Goal: Task Accomplishment & Management: Manage account settings

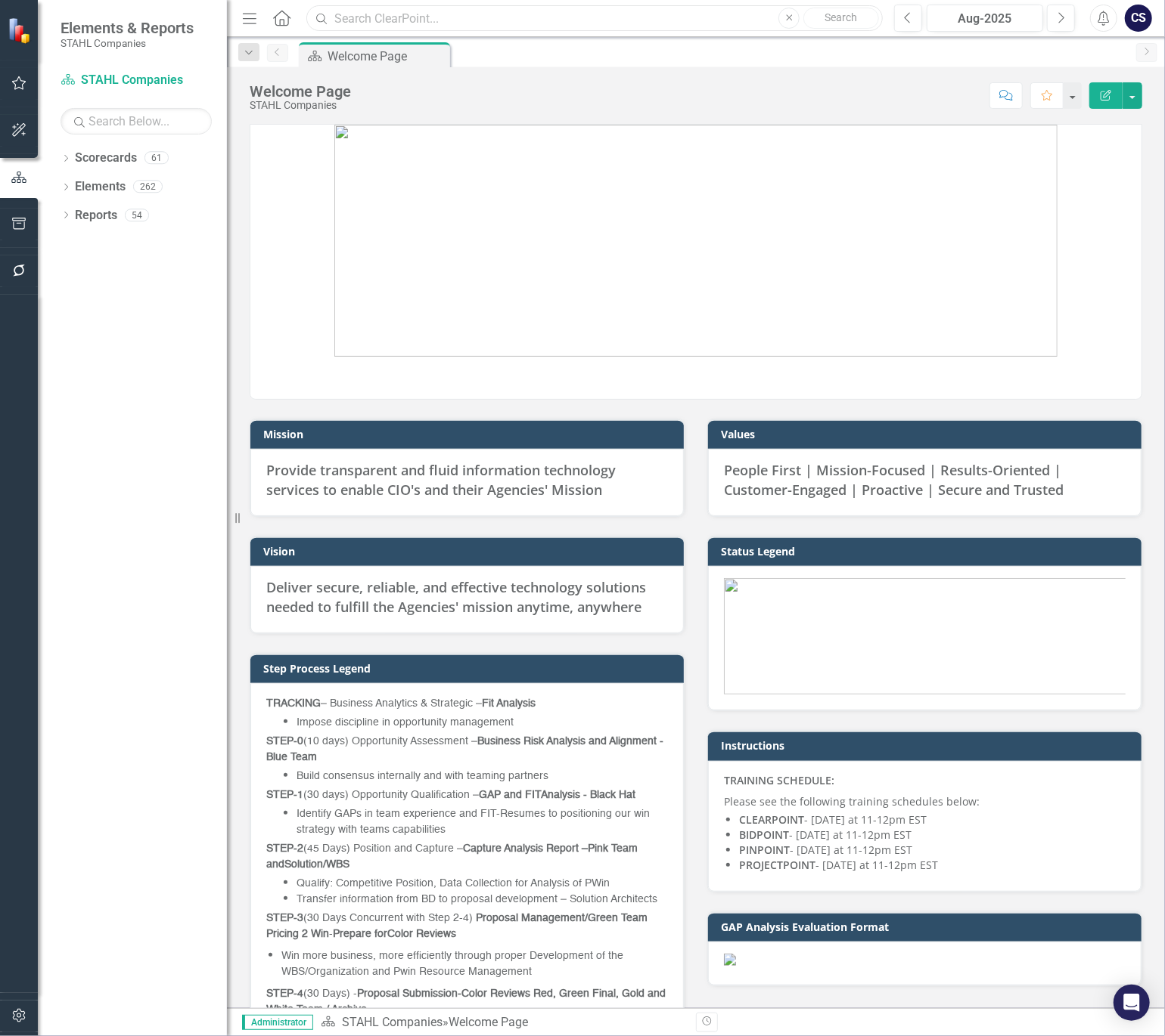
click at [369, 20] on input "text" at bounding box center [594, 18] width 577 height 27
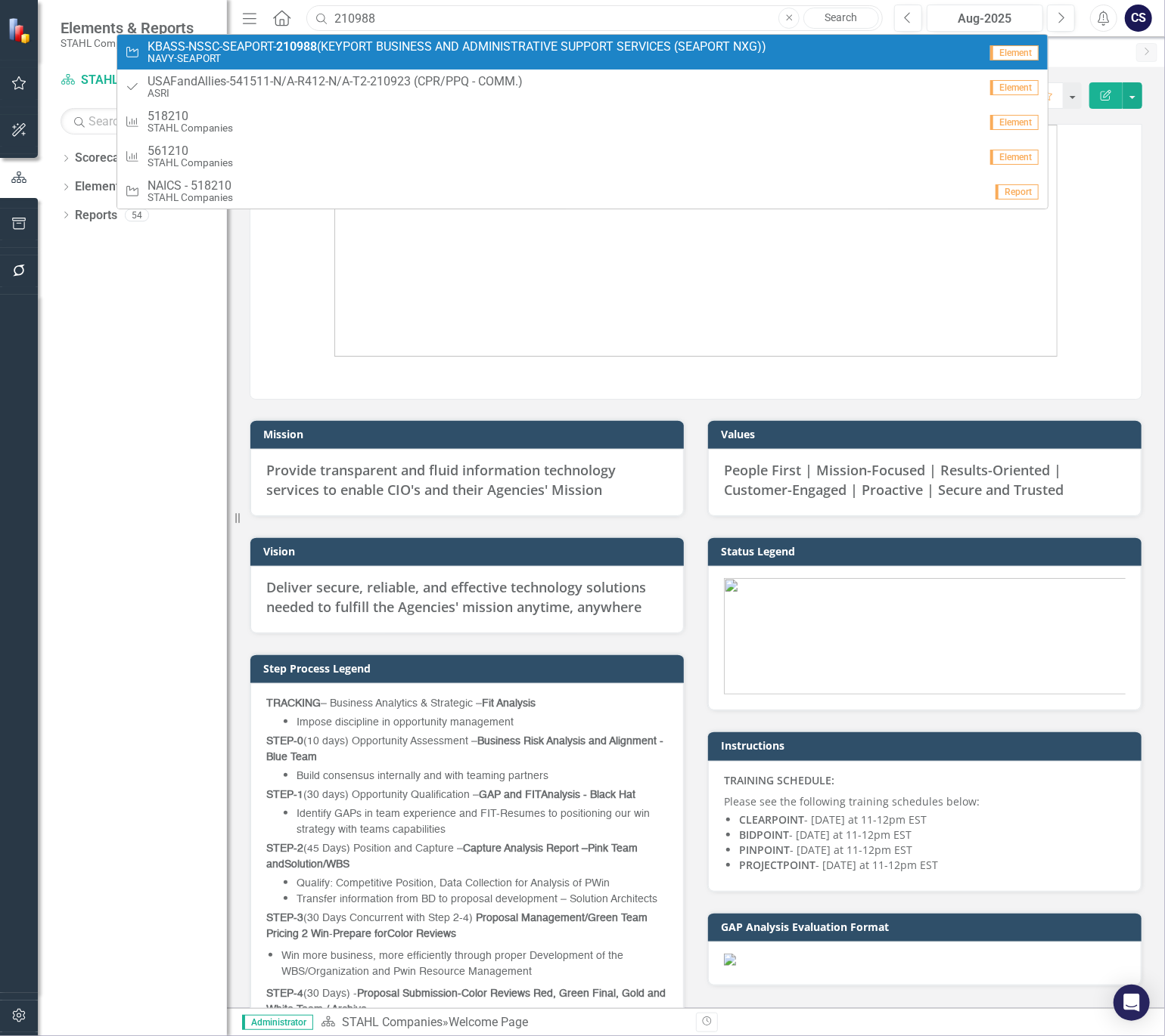
type input "210988"
click at [357, 56] on small "NAVY-SEAPORT" at bounding box center [456, 58] width 618 height 11
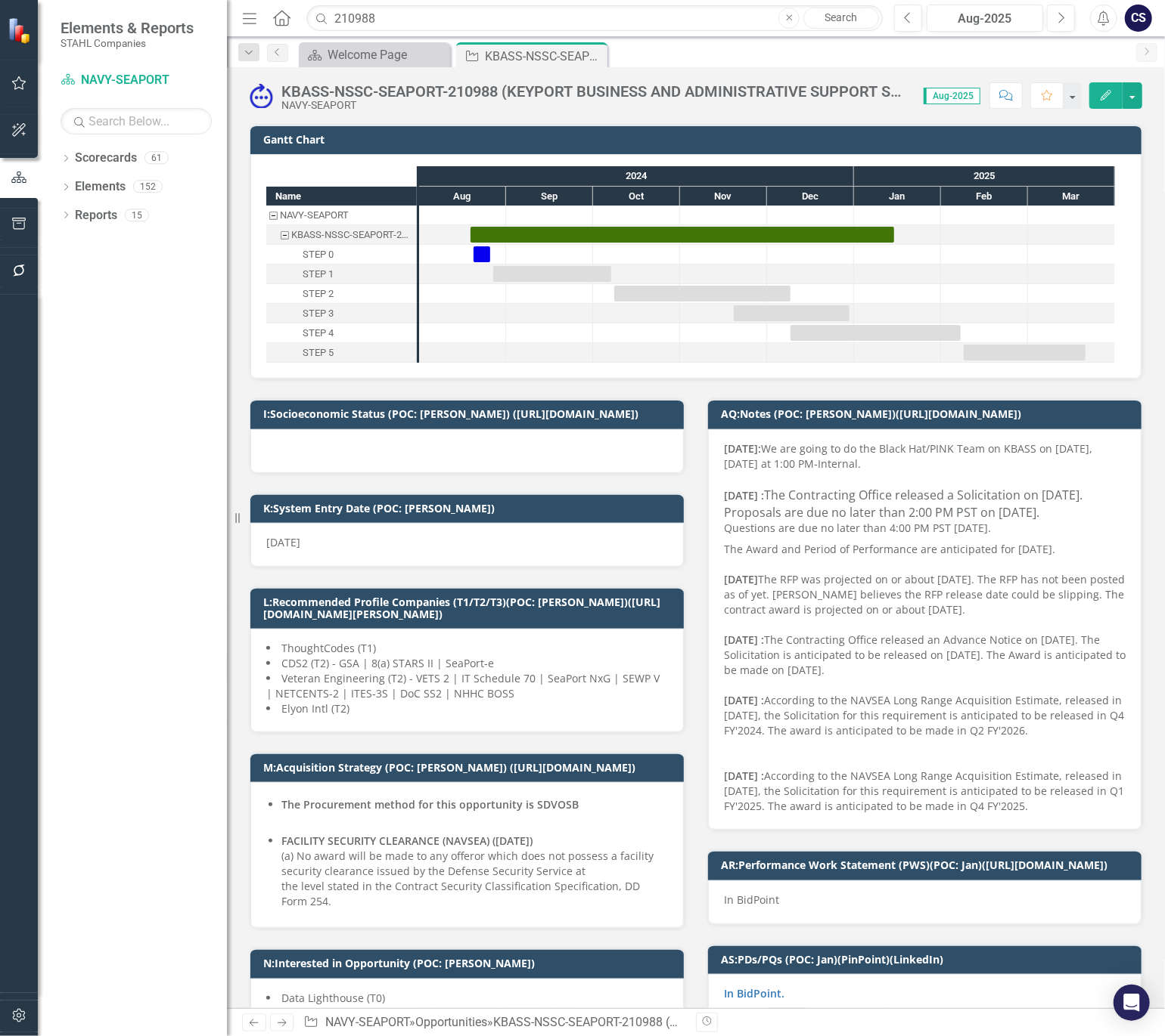
click at [724, 448] on strong "[DATE]:" at bounding box center [742, 449] width 37 height 15
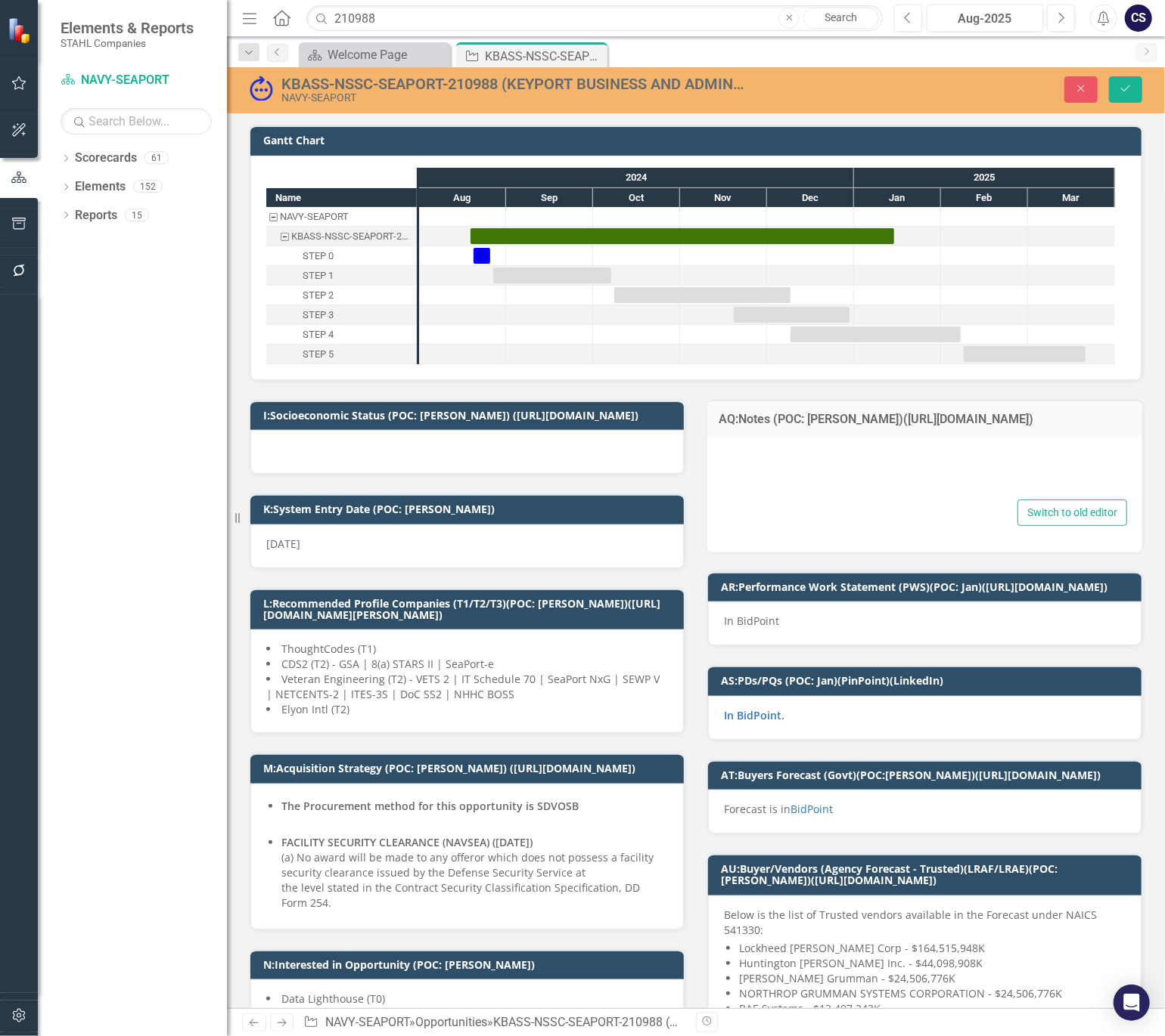
type textarea "<div><strong>[DATE]: </strong>We are going to do the Black Hat/PINK Team on KBA…"
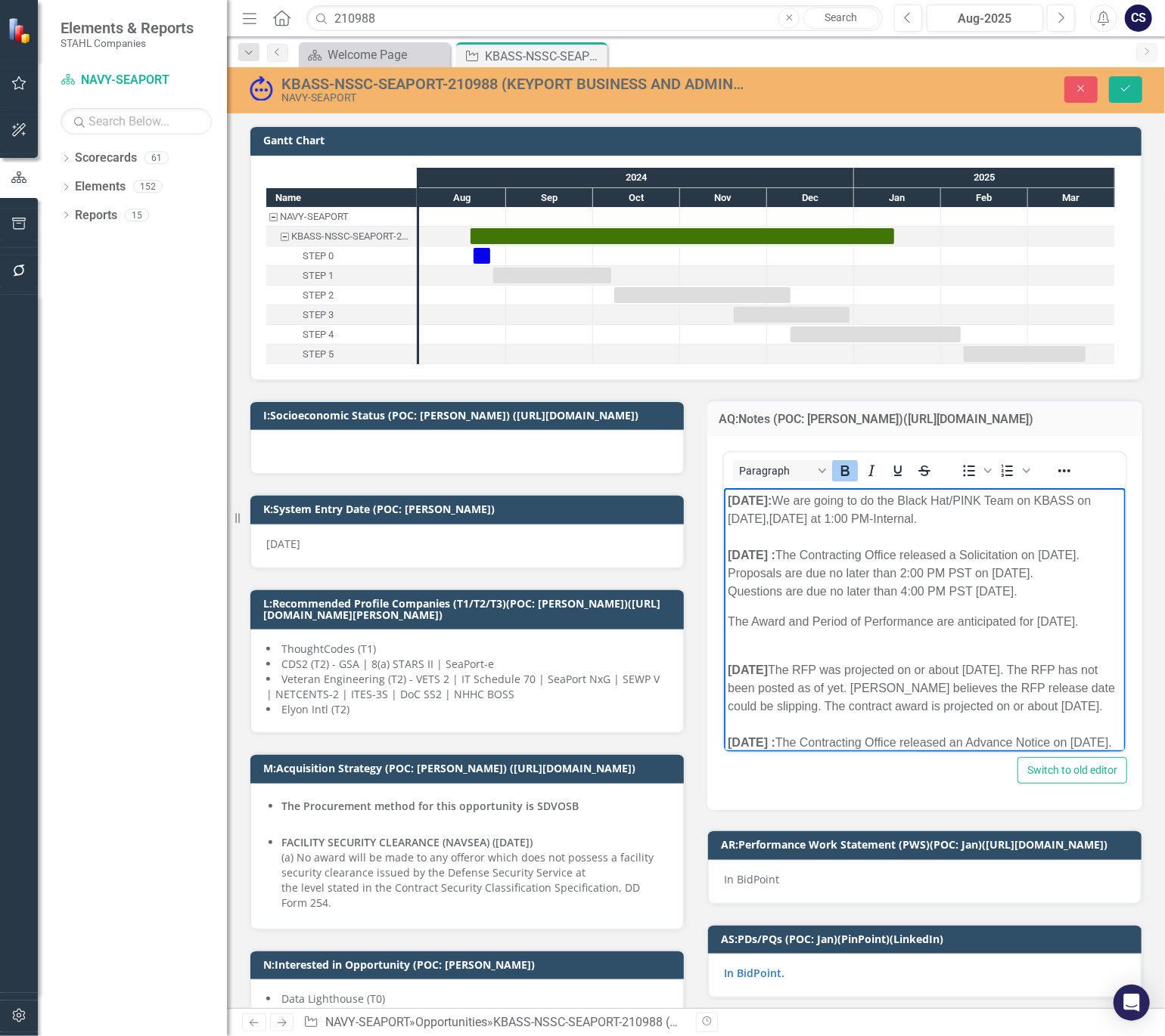
click at [728, 497] on strong "[DATE]:" at bounding box center [749, 500] width 44 height 13
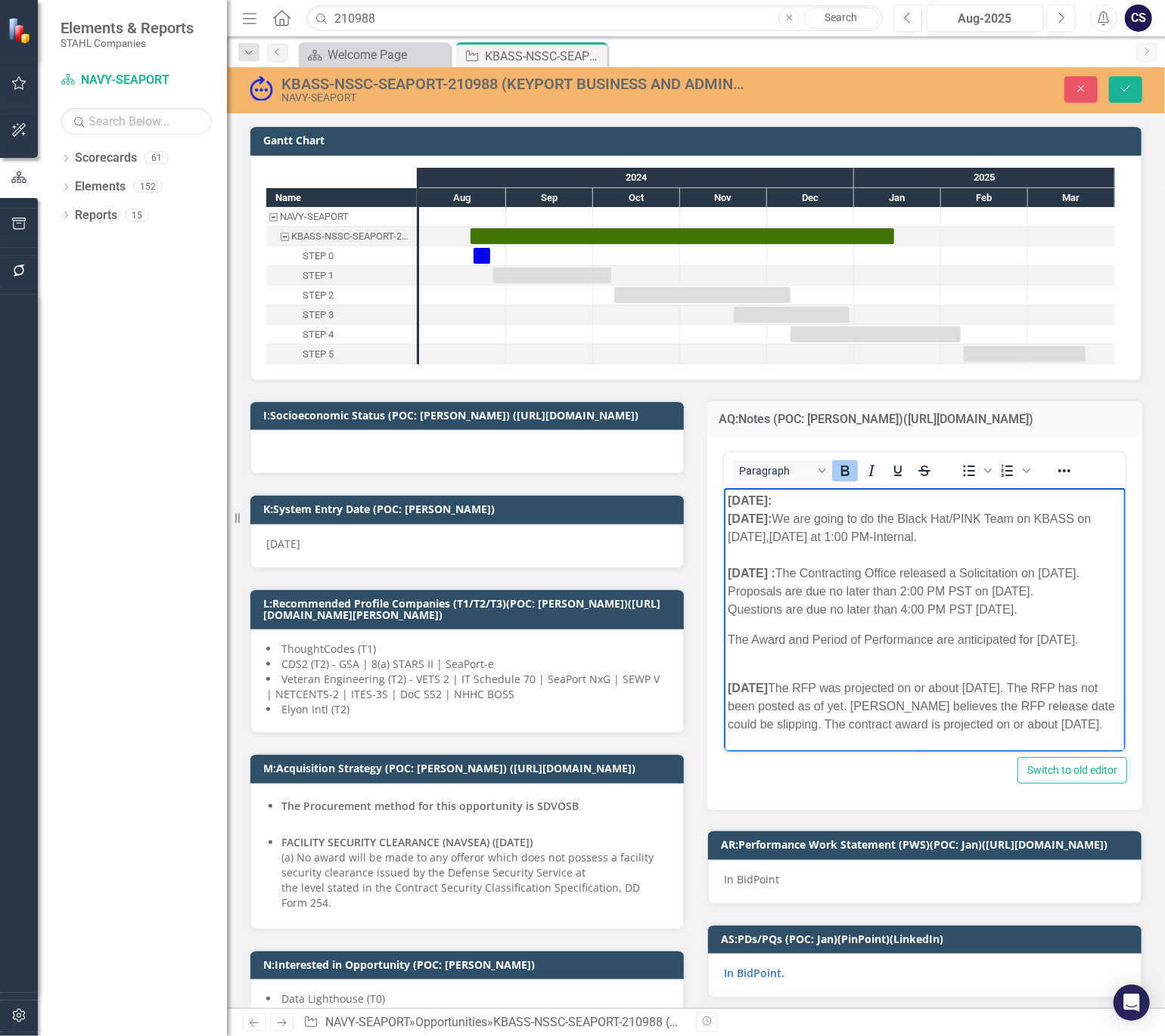
click at [791, 501] on div "[DATE]:" at bounding box center [924, 501] width 394 height 18
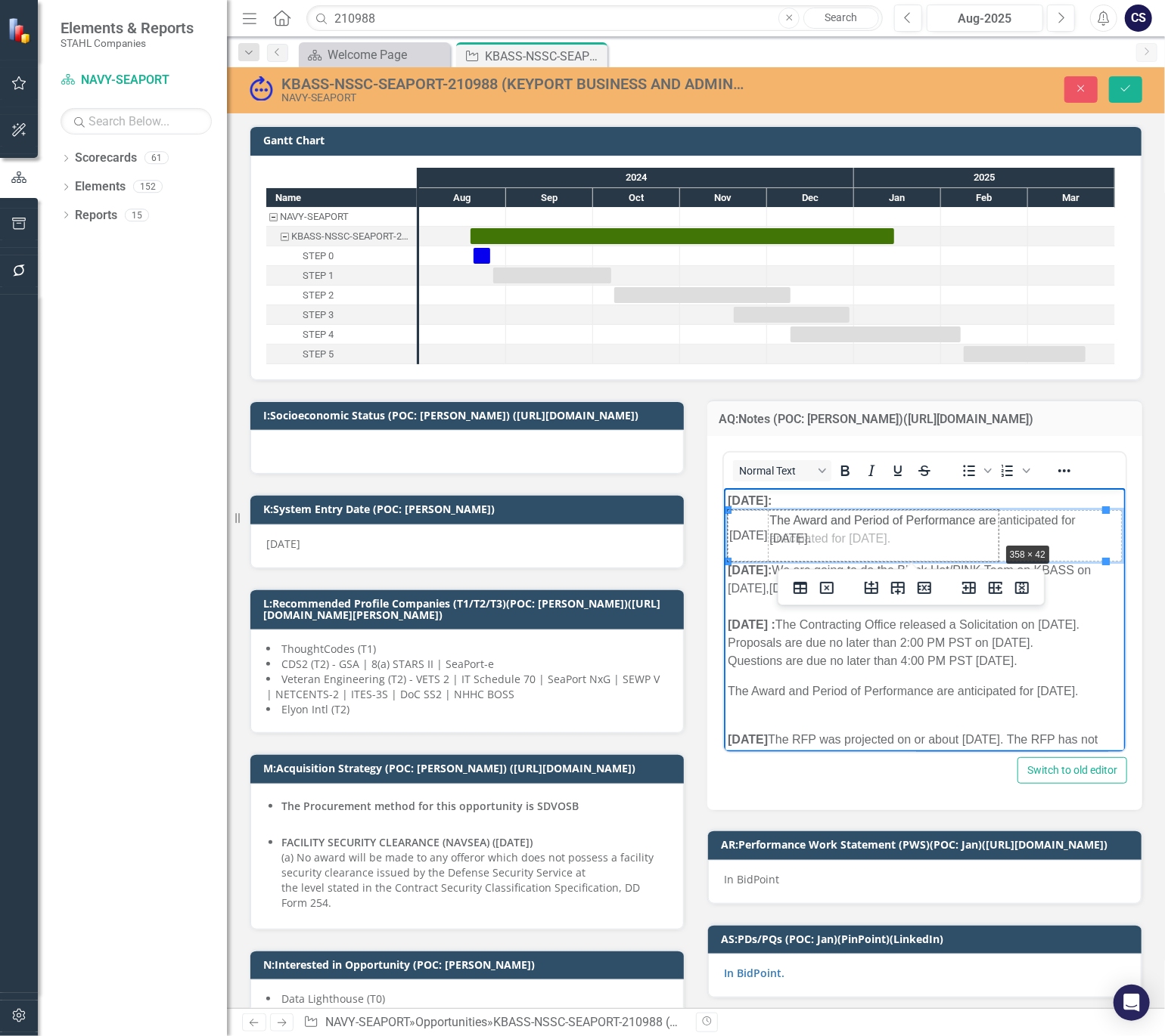
drag, startPoint x: 1106, startPoint y: 561, endPoint x: 1000, endPoint y: 541, distance: 107.9
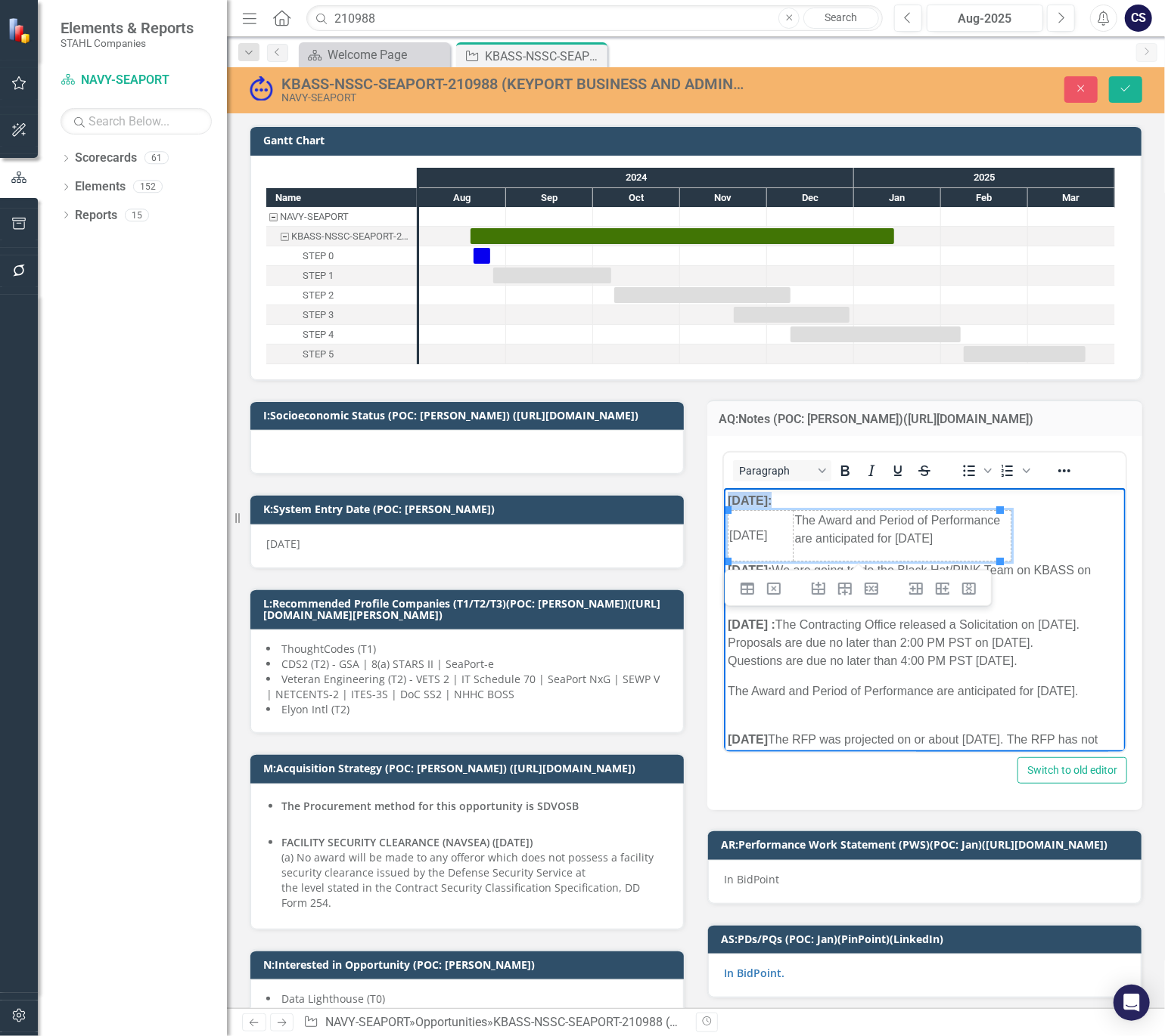
drag, startPoint x: 1027, startPoint y: 537, endPoint x: 709, endPoint y: 527, distance: 318.2
click at [723, 527] on html "[DATE]: [DATE] The Award and Period of Performance are anticipated for [DATE] […" at bounding box center [924, 775] width 402 height 573
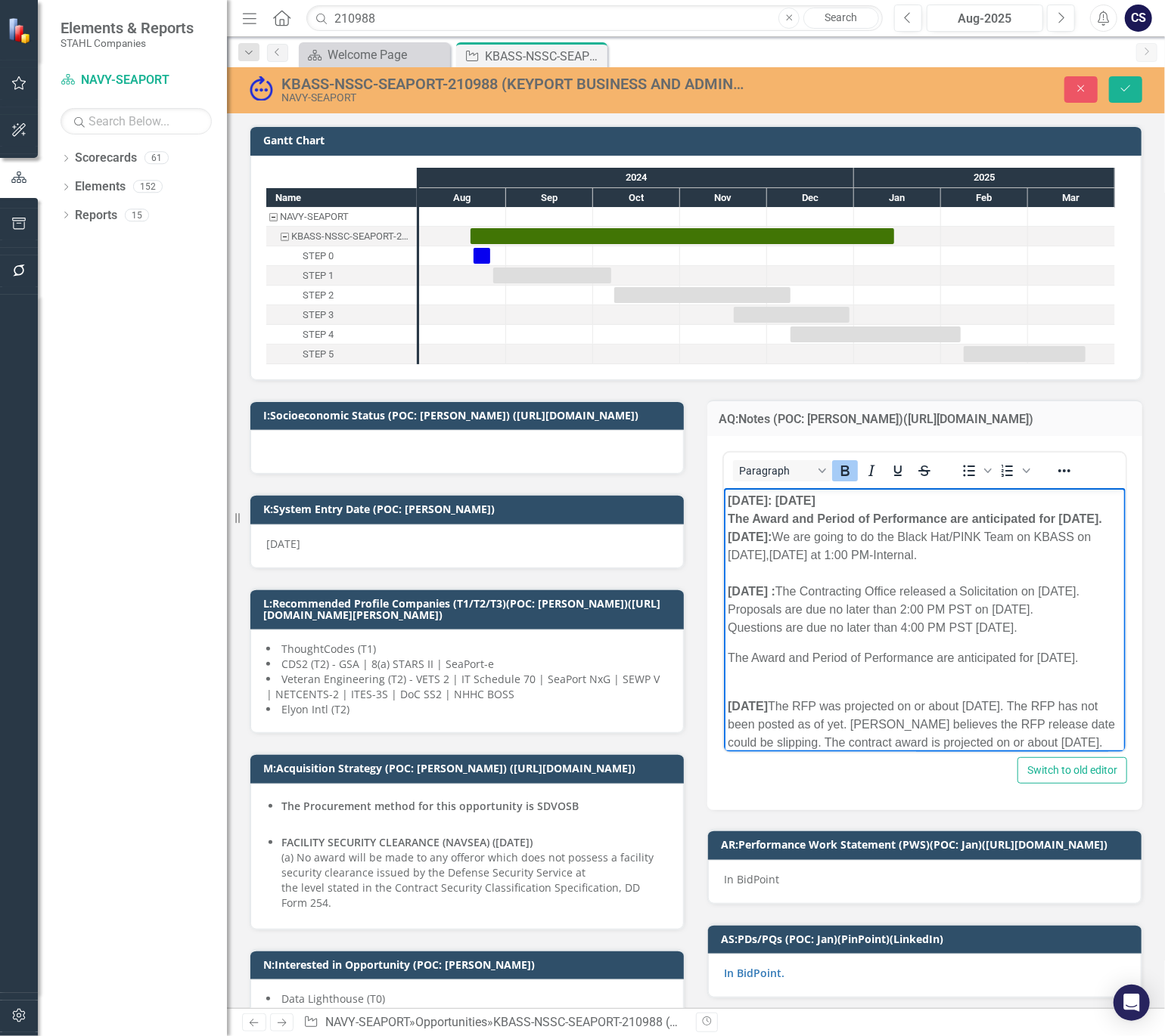
drag, startPoint x: 860, startPoint y: 501, endPoint x: 785, endPoint y: 499, distance: 75.0
click at [785, 499] on strong "[DATE]: [DATE] The Award and Period of Performance are anticipated for [DATE]." at bounding box center [914, 509] width 374 height 31
click at [724, 517] on body "[DATE]: The Award and Period of Performance are anticipated for [DATE]. [DATE]:…" at bounding box center [924, 758] width 402 height 540
click at [835, 519] on div "[DATE]: The Award and Period of Performance are anticipated for [DATE]." at bounding box center [924, 510] width 394 height 37
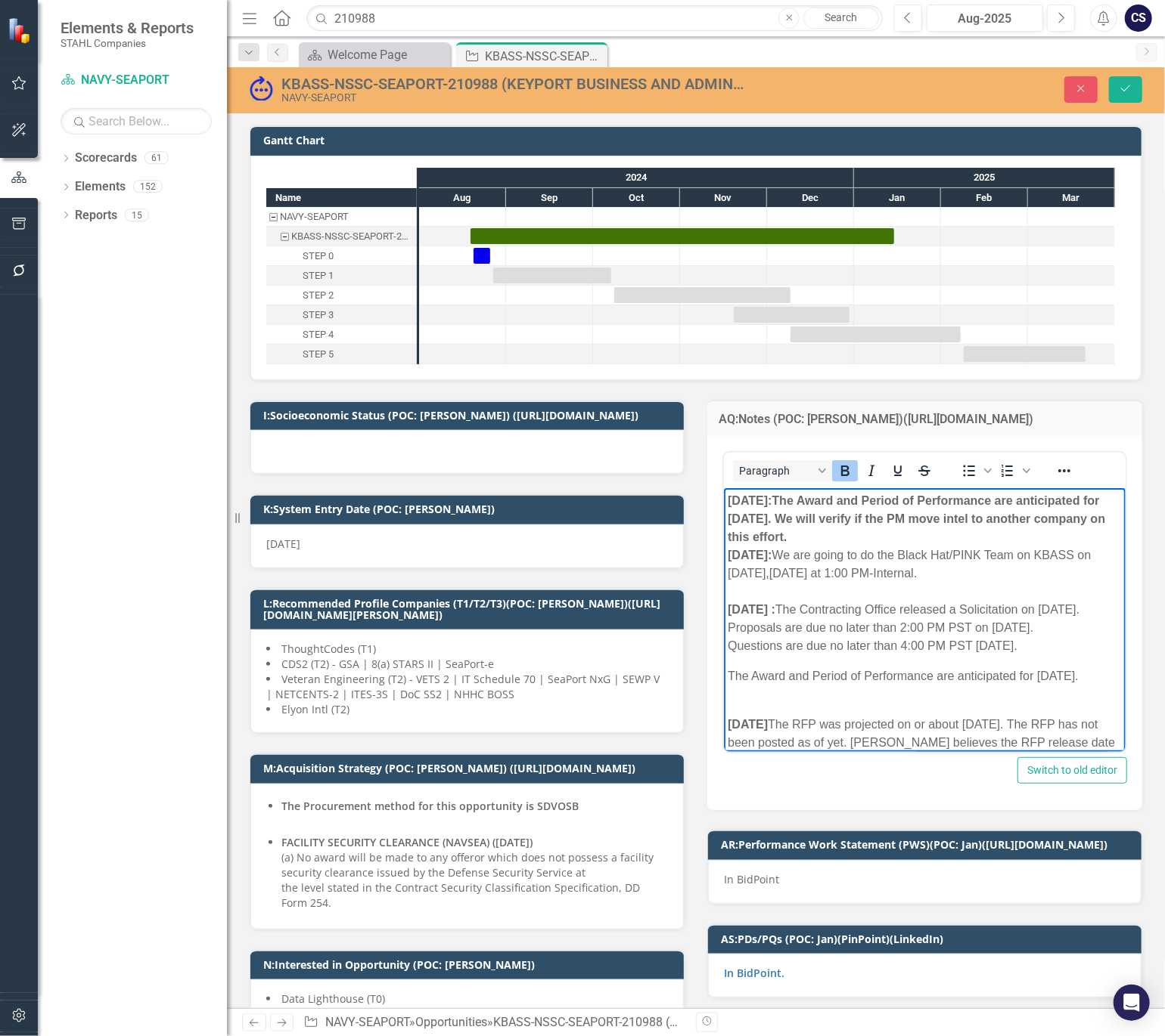
drag, startPoint x: 874, startPoint y: 537, endPoint x: 790, endPoint y: 499, distance: 92.2
click at [790, 499] on div "[DATE]: The Award and Period of Performance are anticipated for [DATE]. We will…" at bounding box center [924, 519] width 394 height 54
click at [836, 468] on icon "Bold" at bounding box center [845, 471] width 18 height 18
click at [850, 523] on div "[DATE]: The Award and Period of Performance are anticipated for [DATE]. We will…" at bounding box center [924, 519] width 394 height 54
click at [878, 522] on div "[DATE]: The Award and Period of Performance are anticipated for [DATE]. We will…" at bounding box center [924, 519] width 394 height 54
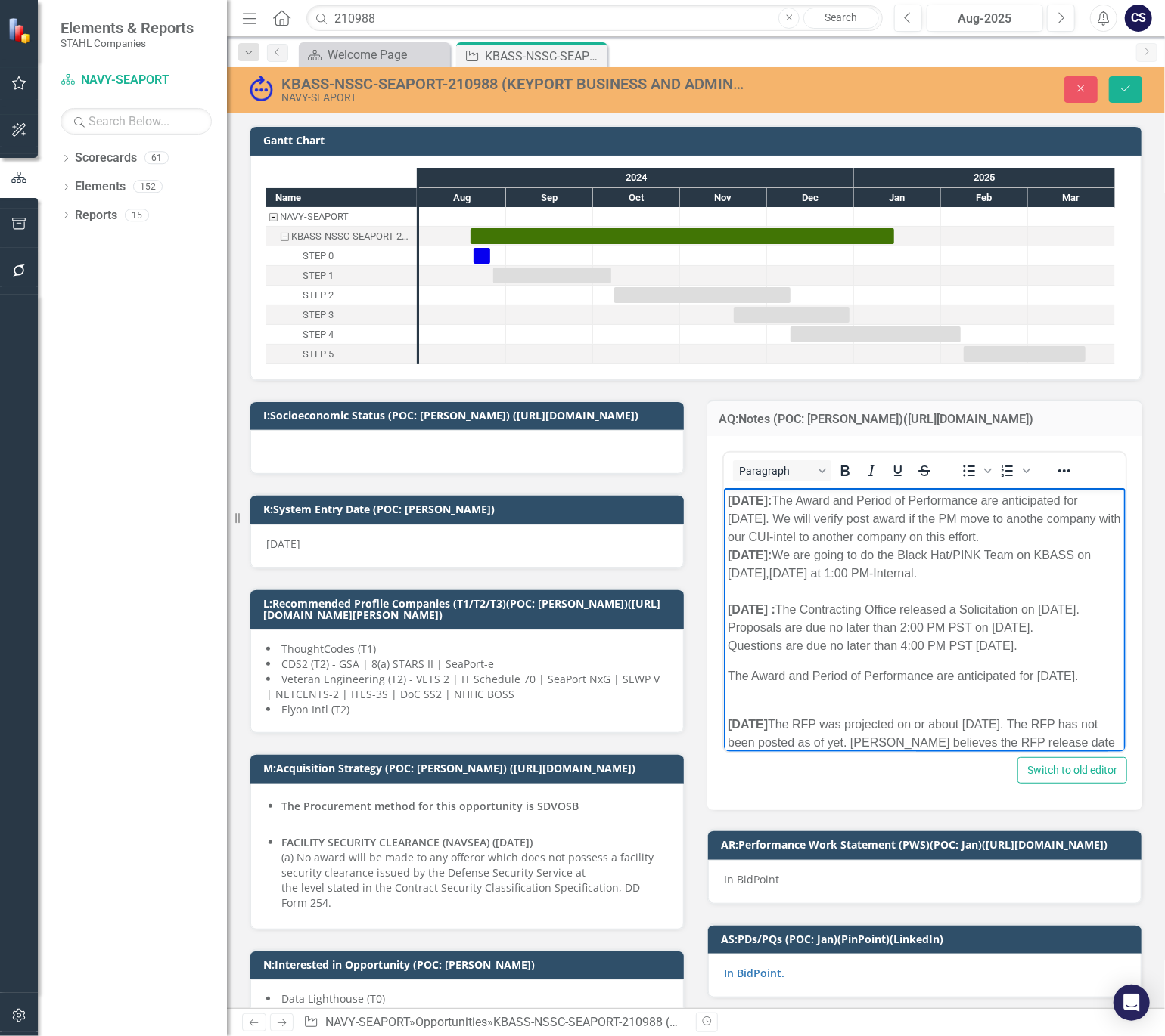
click at [982, 534] on div "[DATE]: The Award and Period of Performance are anticipated for [DATE]. We will…" at bounding box center [924, 519] width 394 height 54
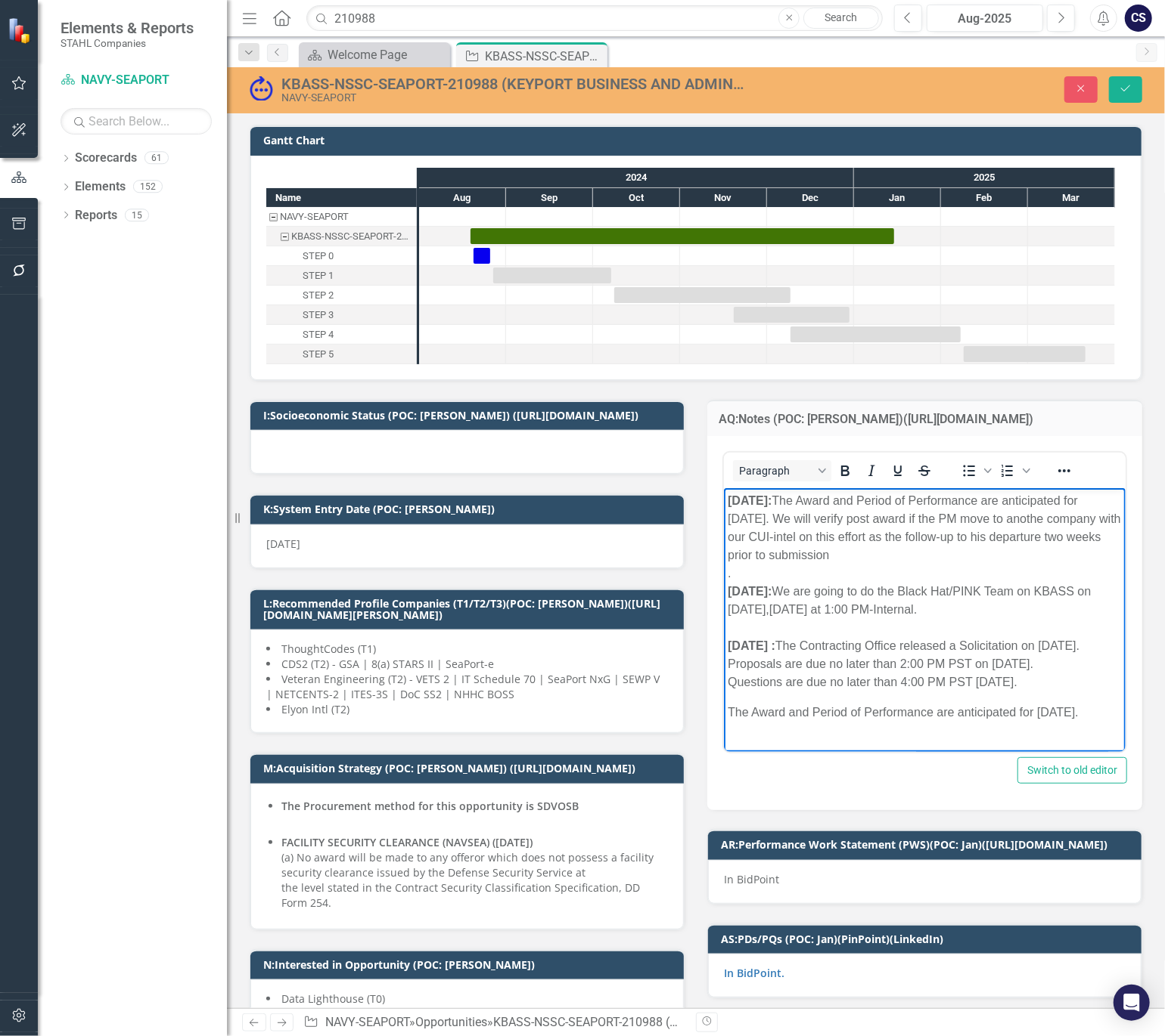
click at [941, 553] on div "[DATE]: The Award and Period of Performance are anticipated for [DATE]. We will…" at bounding box center [924, 528] width 394 height 72
click at [1052, 552] on div "[DATE]: The Award and Period of Performance are anticipated for [DATE]. We will…" at bounding box center [924, 528] width 394 height 72
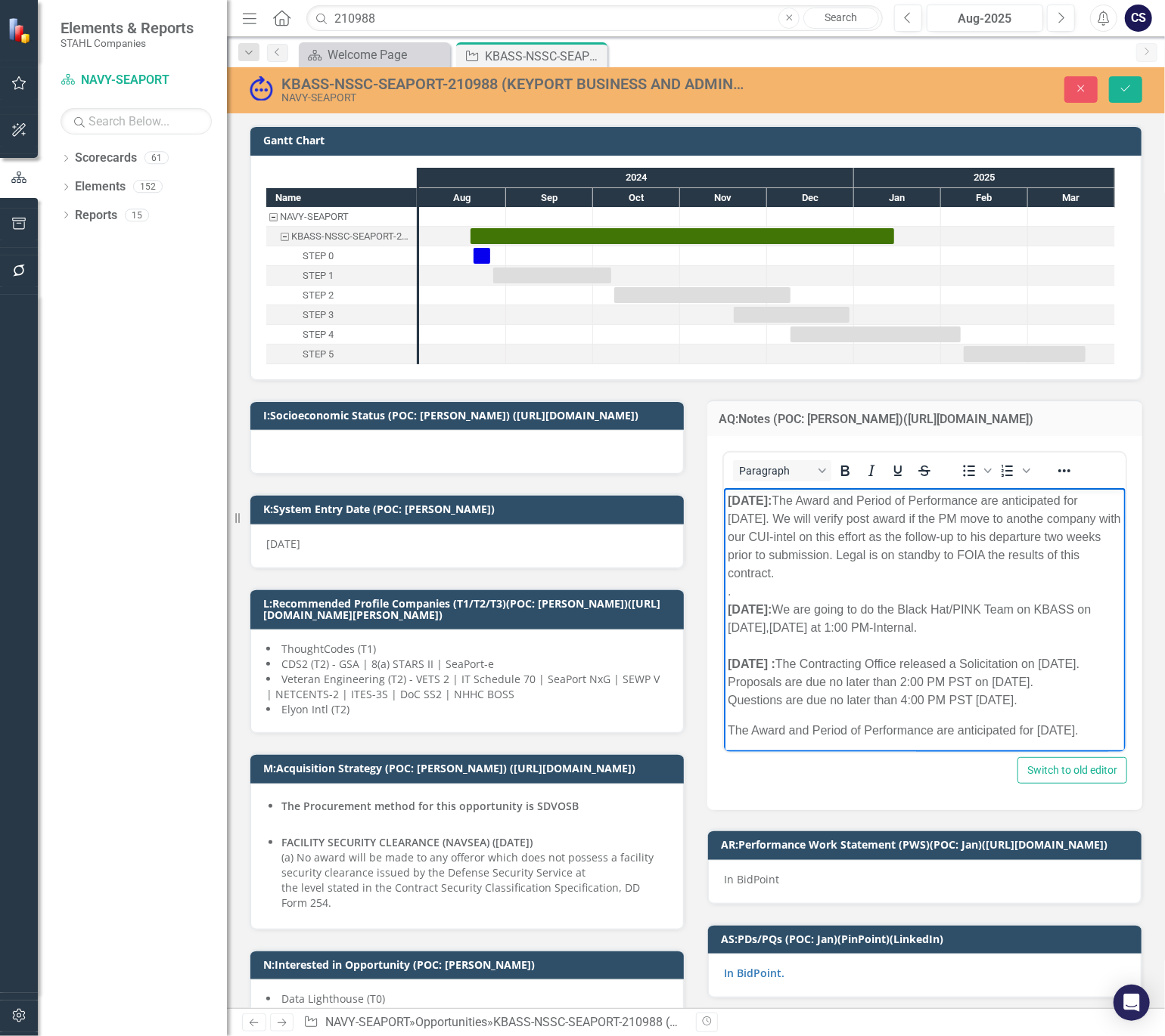
click at [851, 536] on div "[DATE]: The Award and Period of Performance are anticipated for [DATE]. We will…" at bounding box center [924, 538] width 394 height 91
click at [799, 537] on div "[DATE]: The Award and Period of Performance are anticipated for [DATE]. We will…" at bounding box center [924, 538] width 394 height 91
click at [979, 537] on div "[DATE]: The Award and Period of Performance are anticipated for [DATE]. We will…" at bounding box center [924, 538] width 394 height 91
click at [1116, 89] on button "Save" at bounding box center [1125, 89] width 34 height 27
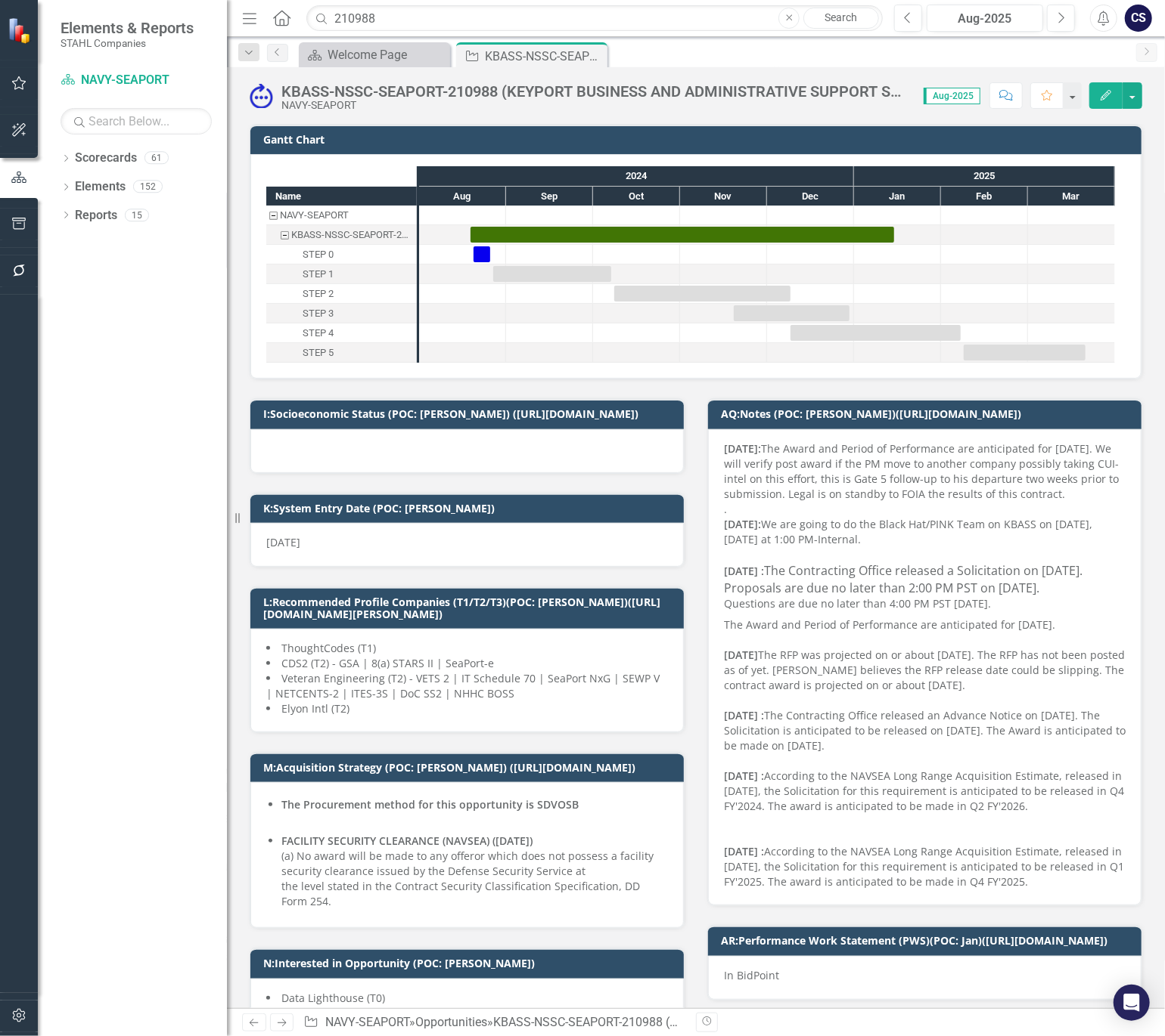
drag, startPoint x: 1101, startPoint y: 492, endPoint x: 968, endPoint y: 468, distance: 135.1
click at [968, 468] on div "[DATE]: The Award and Period of Performance are anticipated for [DATE]. We will…" at bounding box center [925, 472] width 402 height 60
click at [1088, 486] on div "[DATE]: The Award and Period of Performance are anticipated for [DATE]. We will…" at bounding box center [925, 472] width 402 height 60
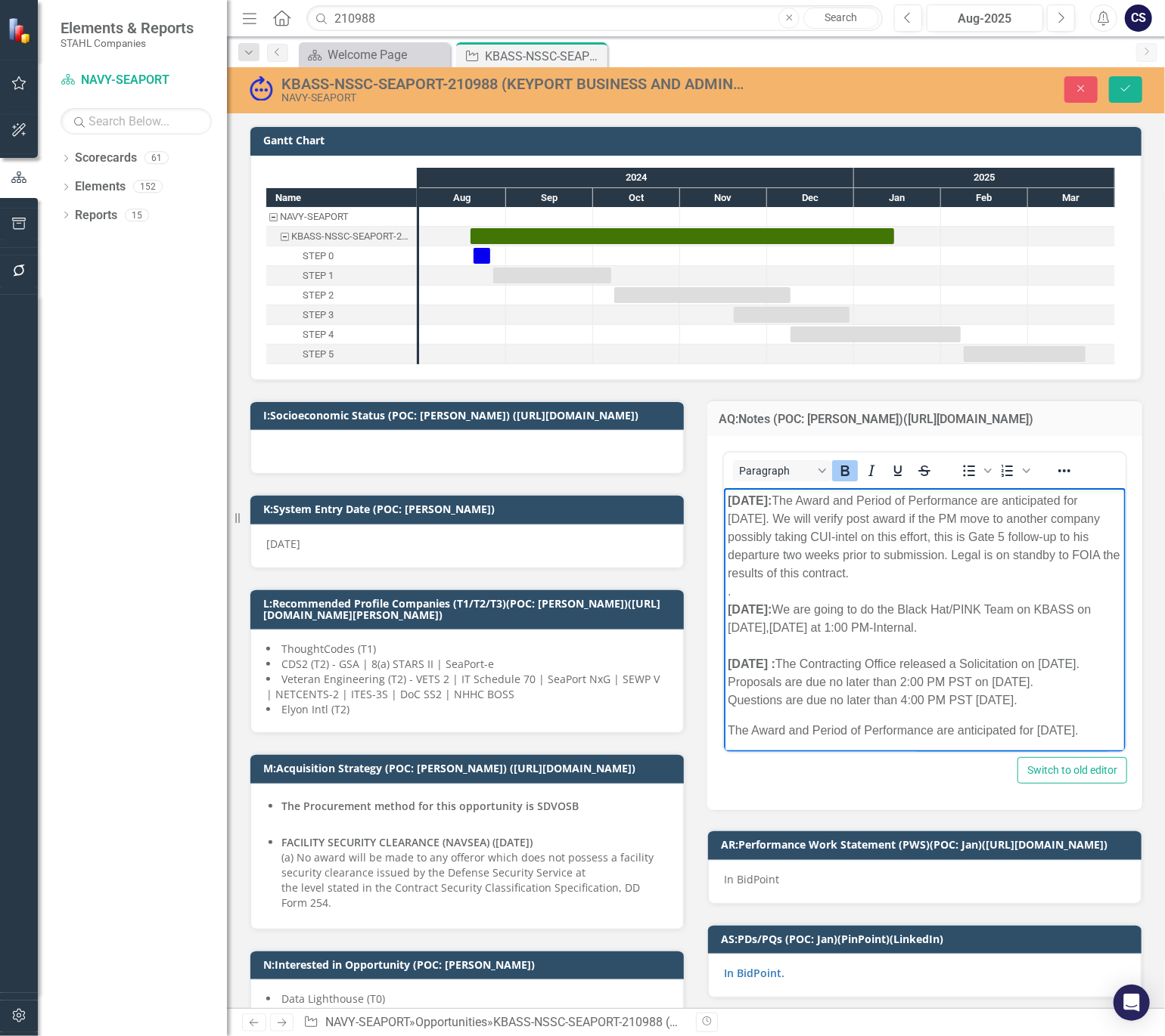
drag, startPoint x: 912, startPoint y: 576, endPoint x: 726, endPoint y: 499, distance: 201.3
click at [727, 499] on div "[DATE]: The Award and Period of Performance are anticipated for [DATE]. We will…" at bounding box center [924, 538] width 394 height 91
copy div "[DATE]: The Award and Period of Performance are anticipated for [DATE]. We will…"
click at [947, 572] on div "[DATE]: The Award and Period of Performance are anticipated for [DATE]. We will…" at bounding box center [924, 538] width 394 height 91
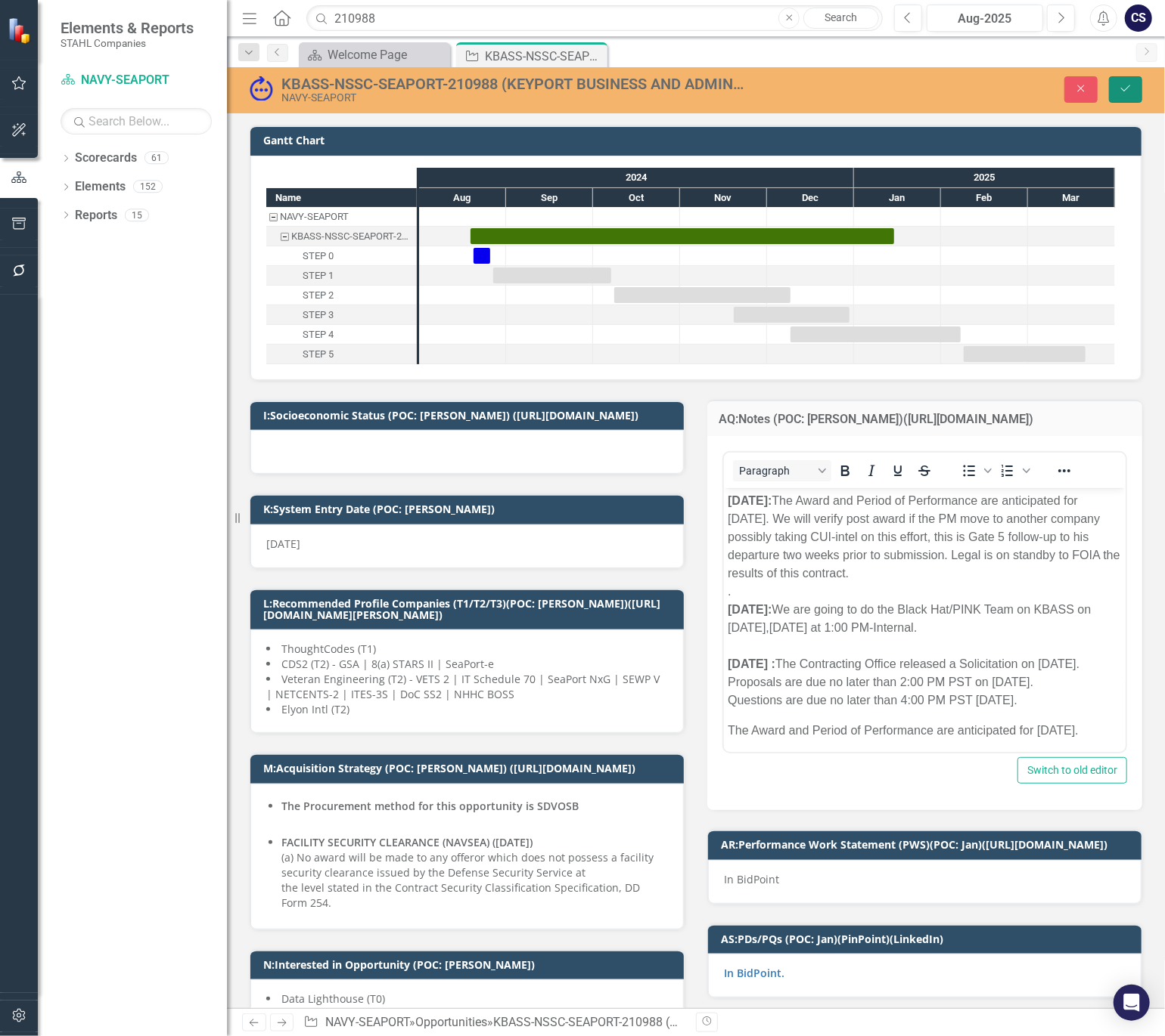
click at [1122, 87] on icon "Save" at bounding box center [1125, 88] width 14 height 11
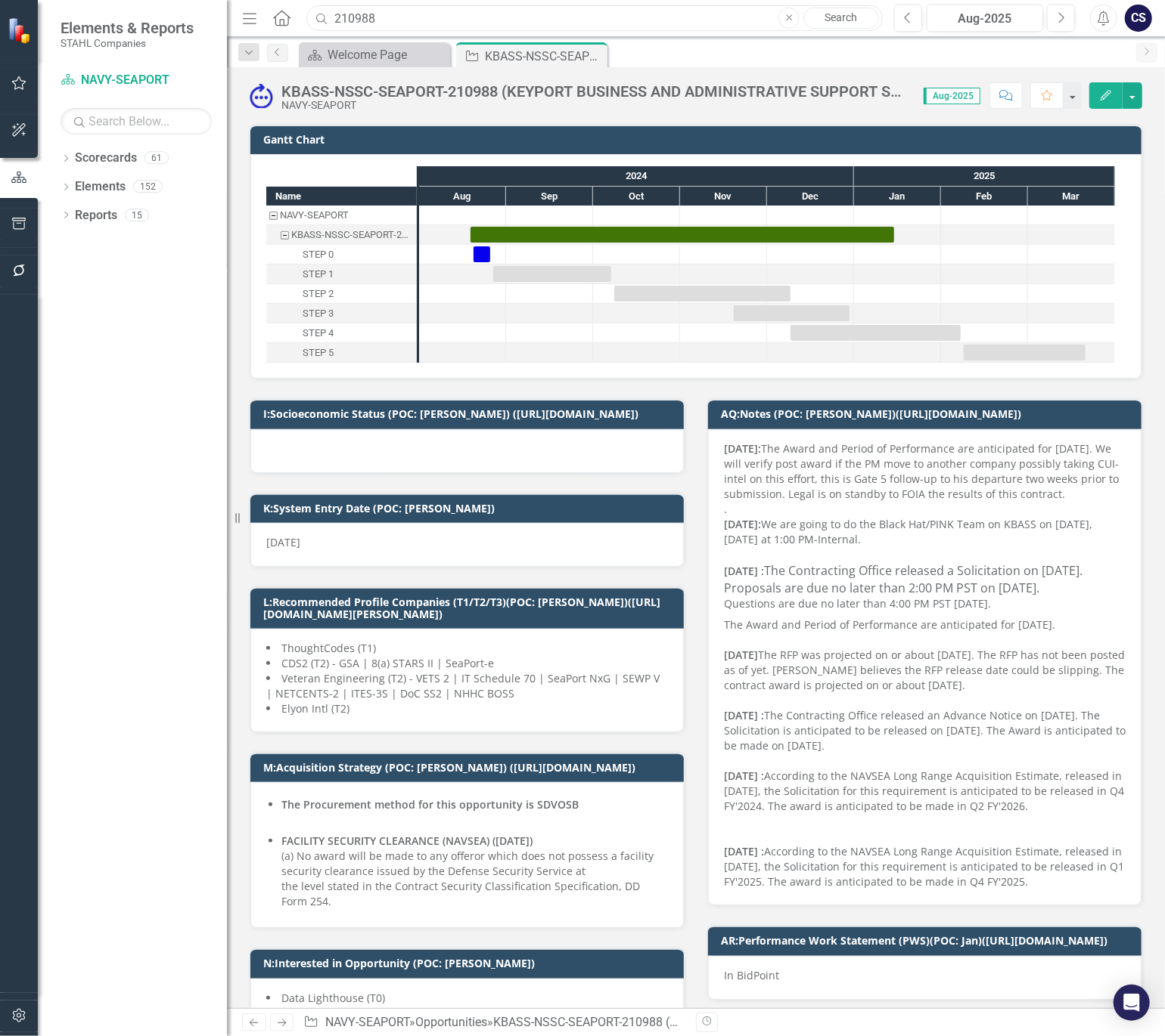
click at [389, 18] on input "210988" at bounding box center [594, 18] width 577 height 27
type input "2"
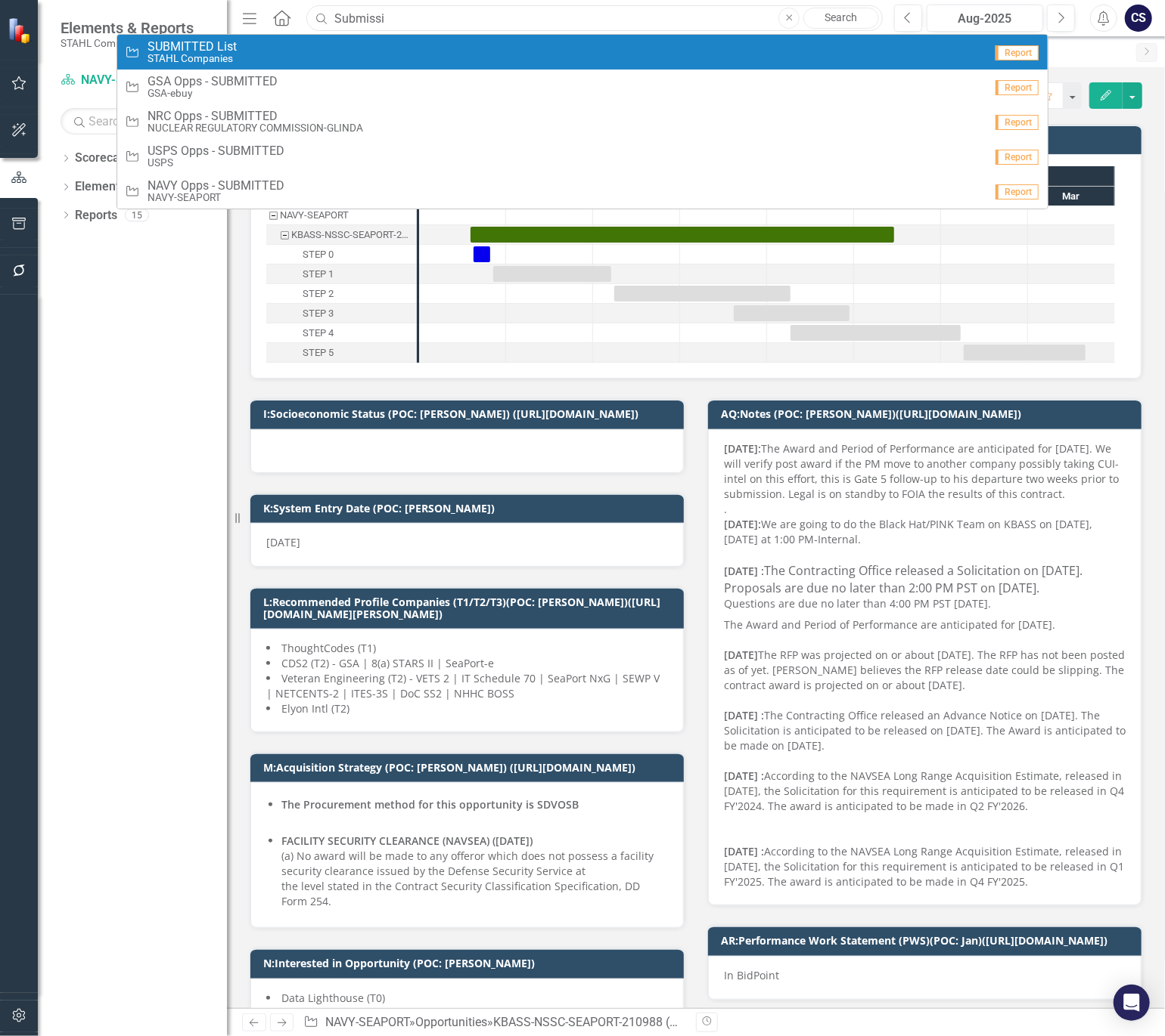
type input "Submissi"
click at [242, 56] on div "Opportunity SUBMITTED List [PERSON_NAME] Companies" at bounding box center [554, 52] width 859 height 25
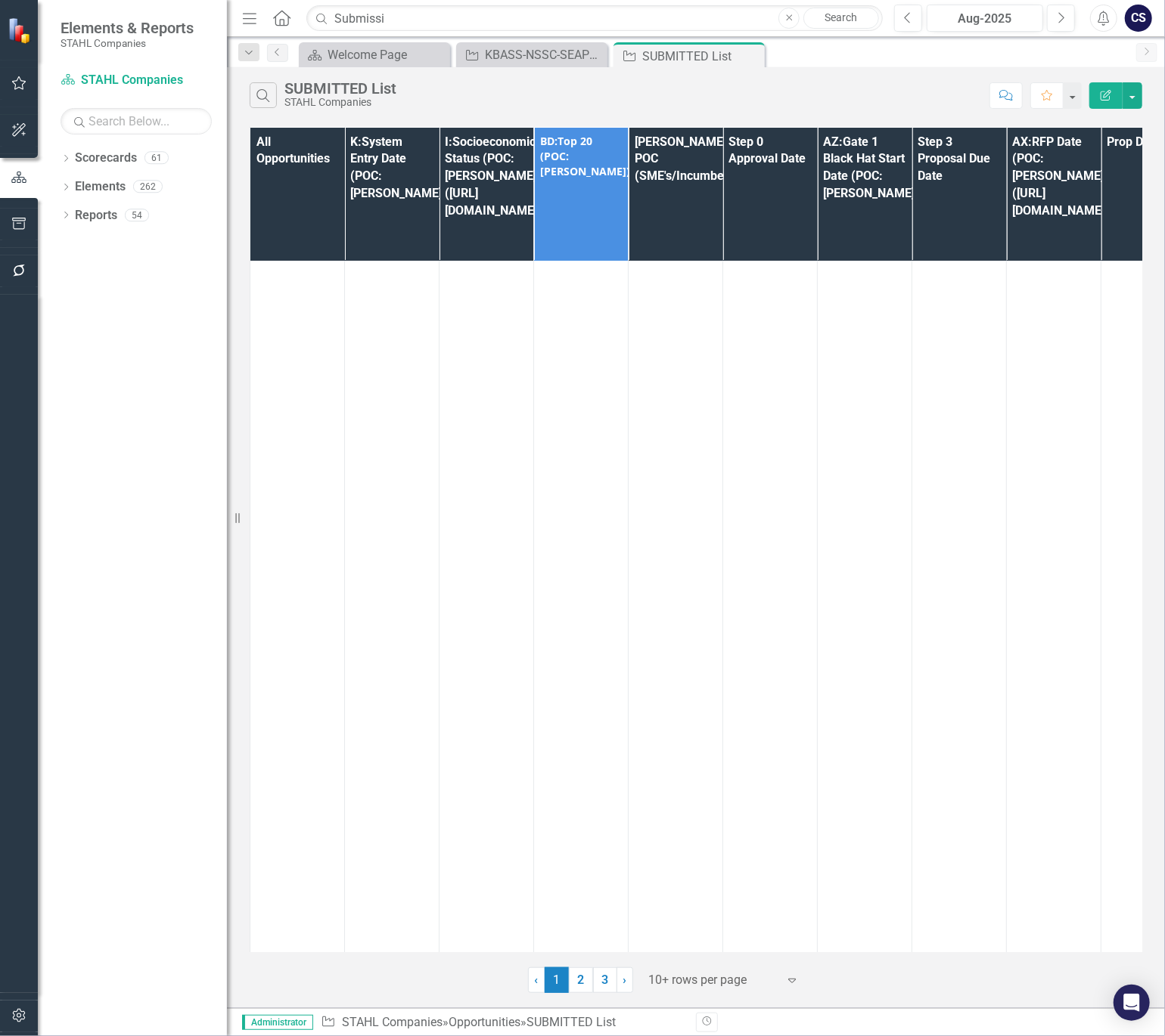
scroll to position [3454, 0]
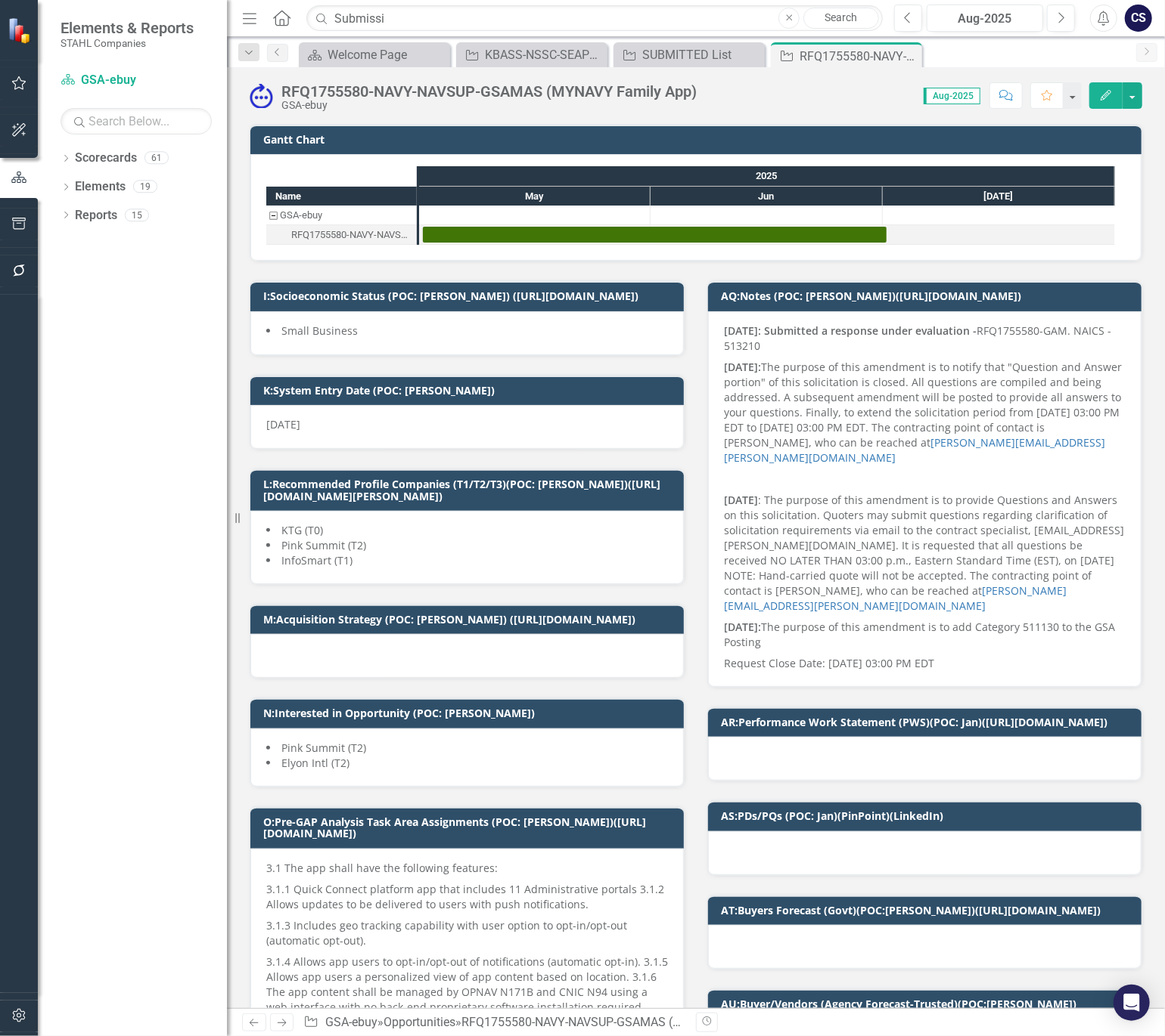
click at [724, 329] on strong "[DATE]: Submitted a response under evaluation -" at bounding box center [850, 330] width 252 height 15
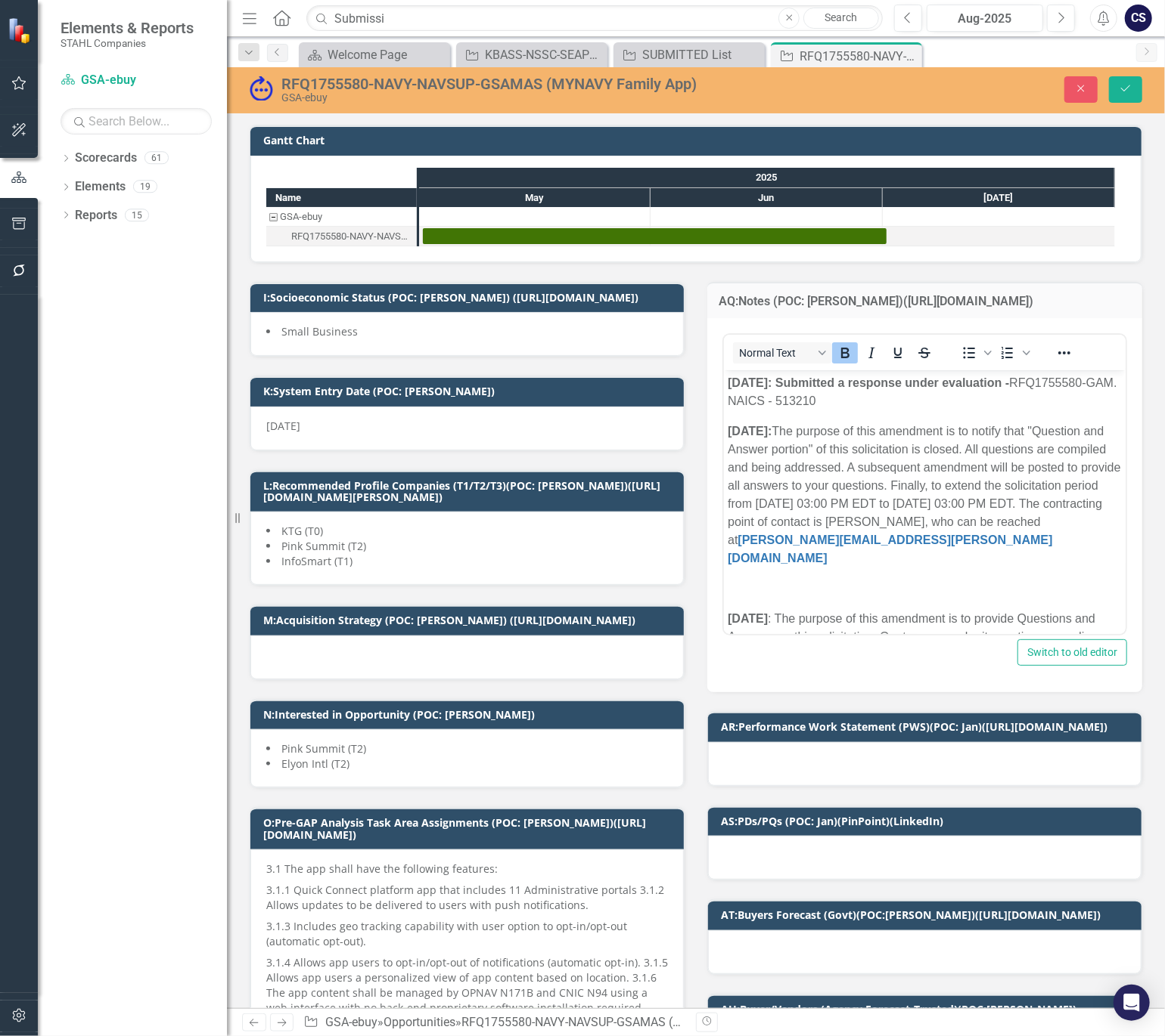
click at [726, 386] on body "[DATE]: Submitted a response under evaluation - RFQ1755580-GAM. NAICS - 513210 …" at bounding box center [924, 619] width 402 height 497
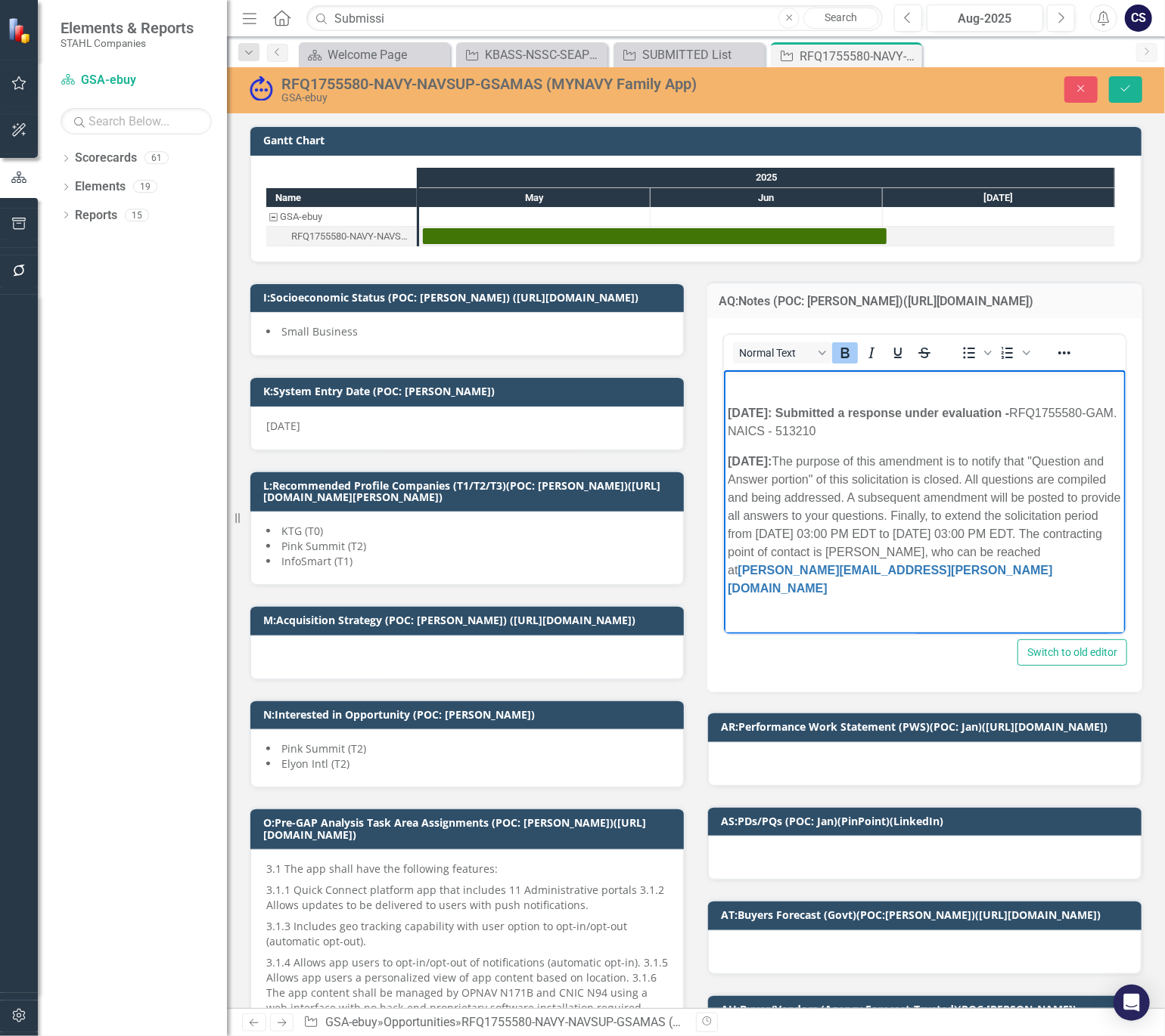
click at [728, 381] on p "Rich Text Area. Press ALT-0 for help." at bounding box center [924, 383] width 394 height 18
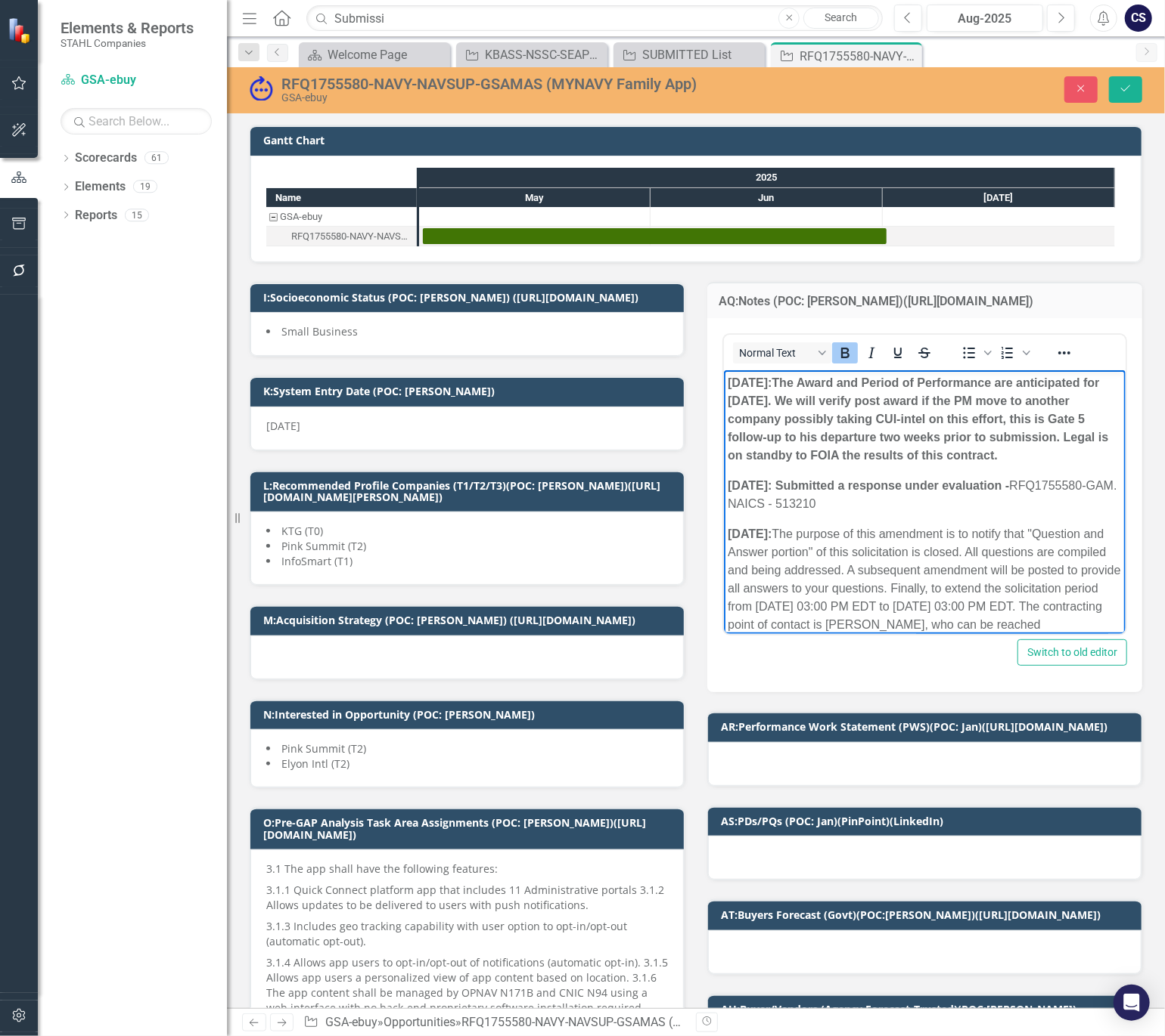
drag, startPoint x: 1046, startPoint y: 458, endPoint x: 791, endPoint y: 380, distance: 266.7
click at [791, 380] on p "[DATE]: The Award and Period of Performance are anticipated for [DATE]. We will…" at bounding box center [924, 419] width 394 height 91
click at [845, 344] on icon "Bold" at bounding box center [845, 353] width 18 height 18
click at [871, 455] on p "[DATE]: The Award and Period of Performance are anticipated for [DATE]. We will…" at bounding box center [924, 419] width 394 height 91
click at [797, 399] on p "[DATE]: The Award and Period of Performance are anticipated for [DATE]. We will…" at bounding box center [924, 419] width 394 height 91
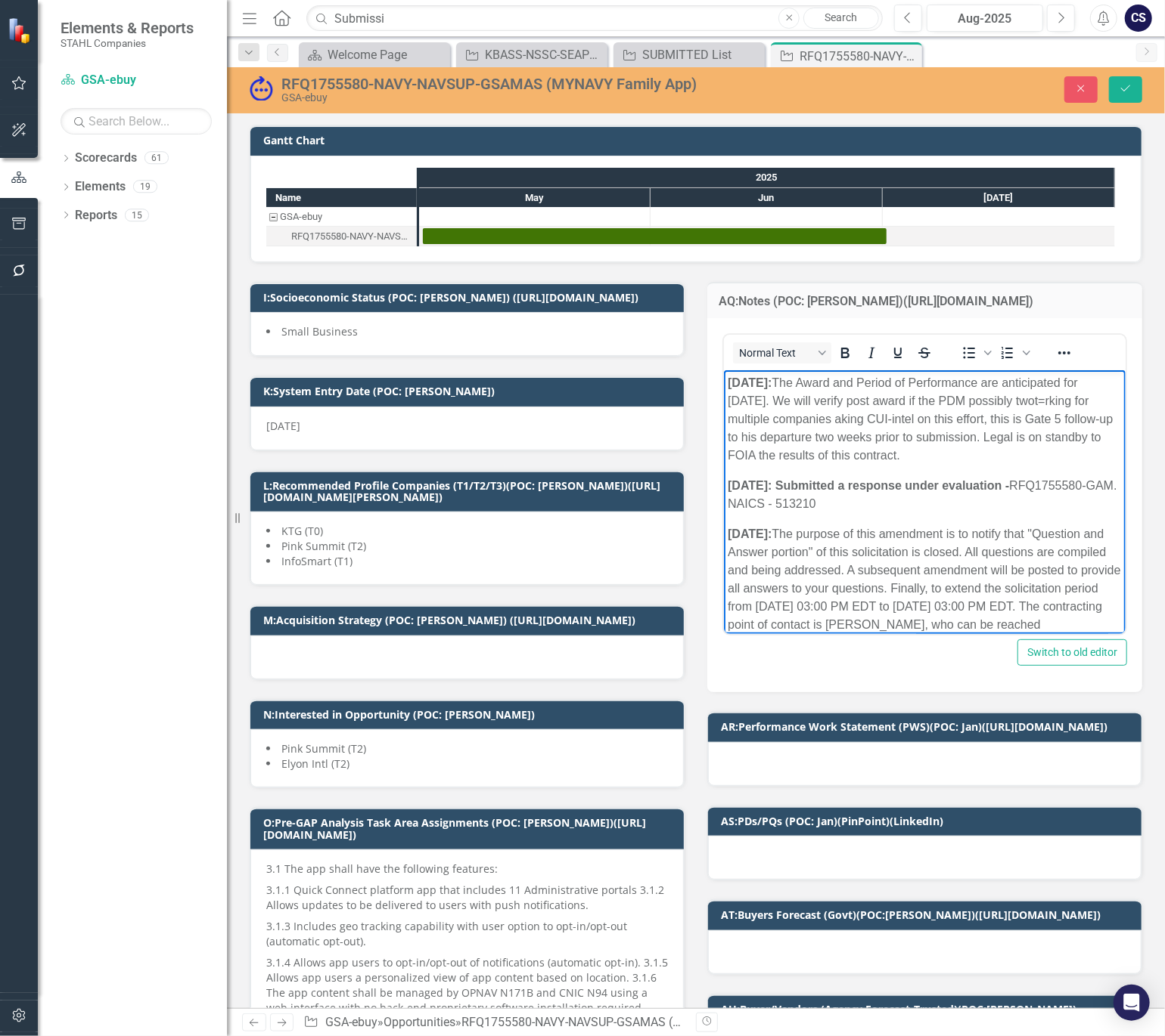
click at [754, 409] on p "[DATE]: The Award and Period of Performance are anticipated for [DATE]. We will…" at bounding box center [924, 419] width 394 height 91
drag, startPoint x: 782, startPoint y: 420, endPoint x: 727, endPoint y: 420, distance: 55.0
click at [727, 420] on p "[DATE]: The Award and Period of Performance are anticipated for [DATE]. We will…" at bounding box center [924, 419] width 394 height 91
click at [1004, 399] on p "[DATE]: The Award and Period of Performance are anticipated for [DATE]. We will…" at bounding box center [924, 419] width 394 height 91
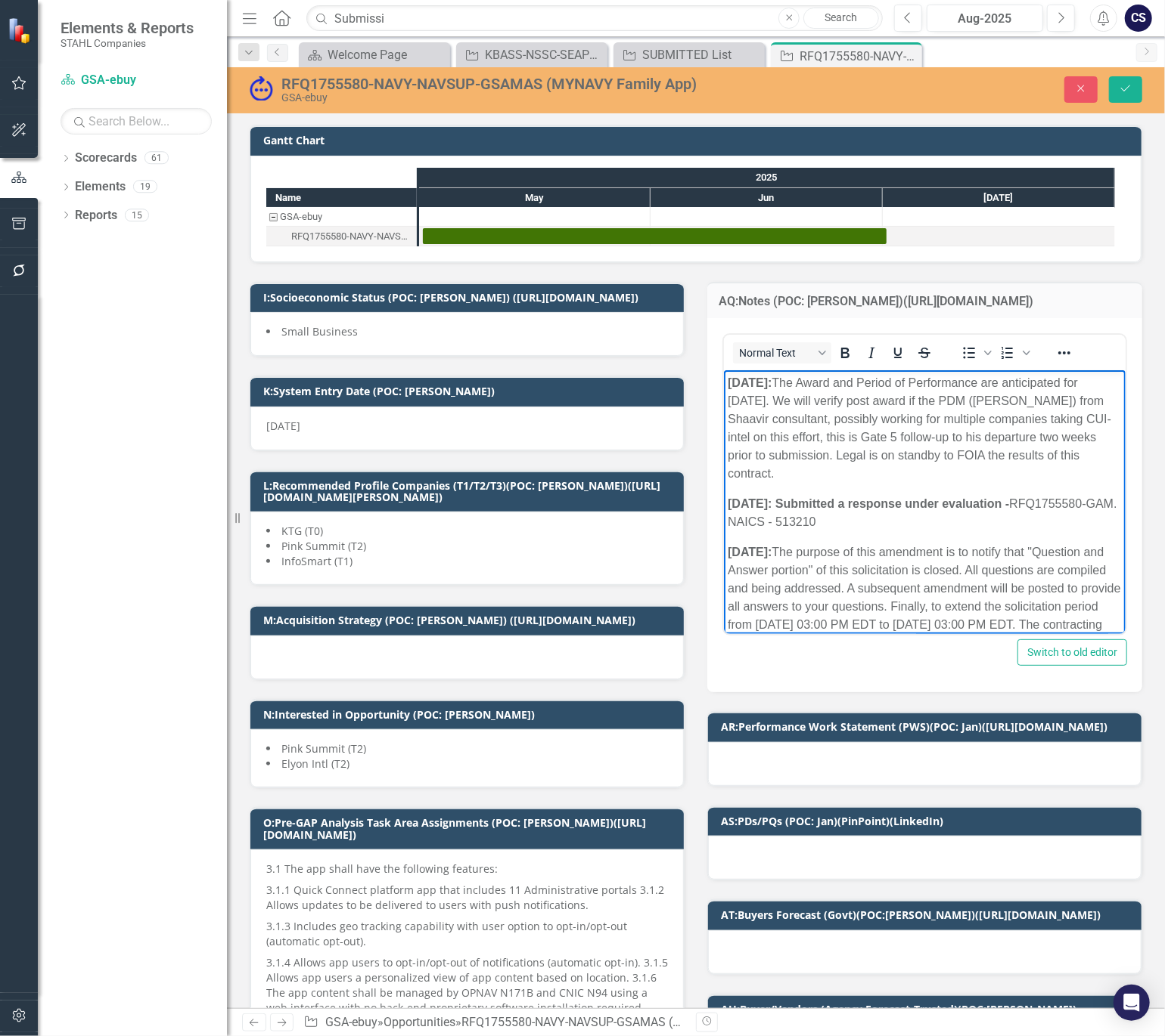
click at [1101, 437] on p "[DATE]: The Award and Period of Performance are anticipated for [DATE]. We will…" at bounding box center [924, 428] width 394 height 109
click at [1126, 88] on icon "Save" at bounding box center [1125, 88] width 14 height 11
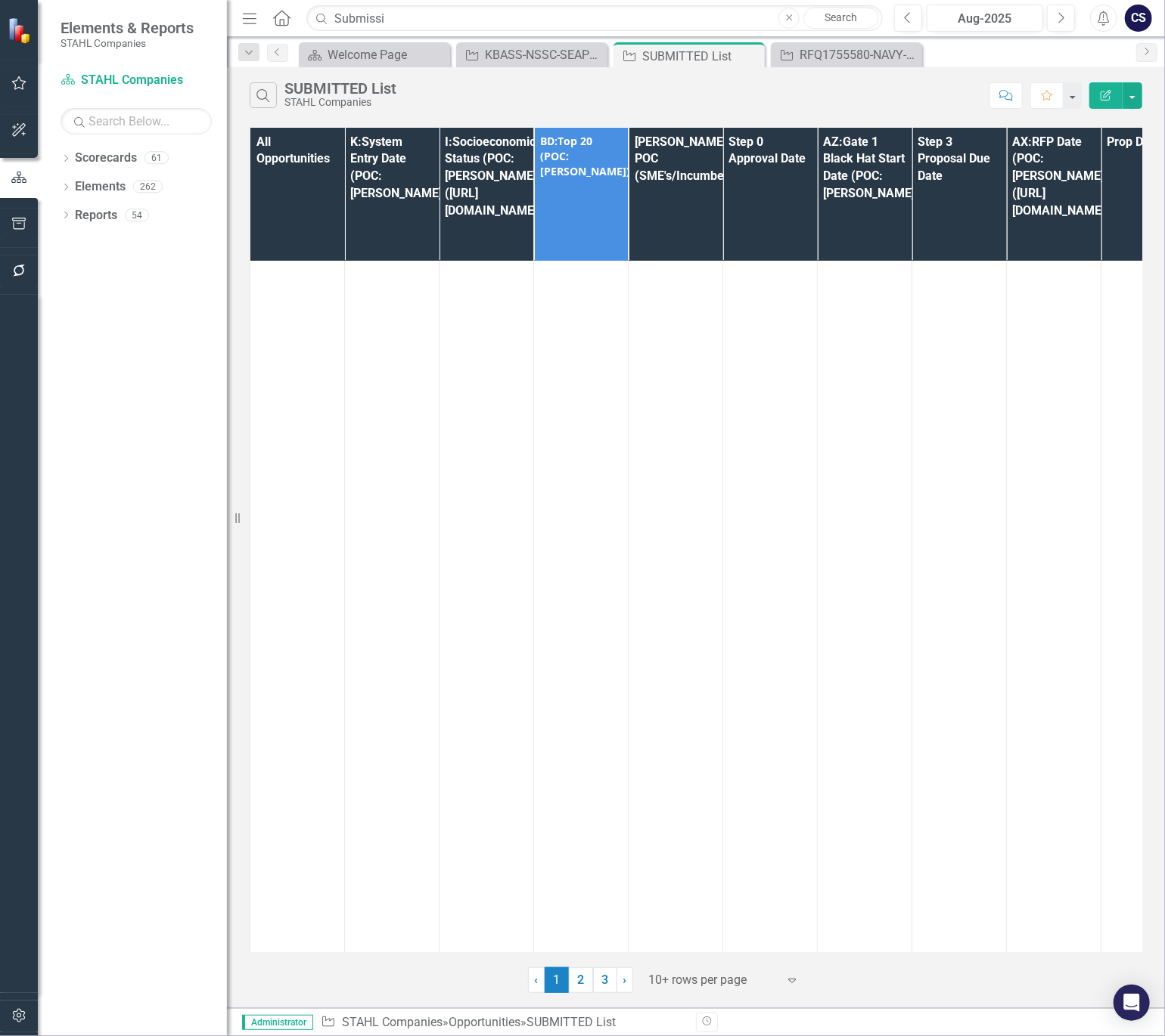
scroll to position [3454, 0]
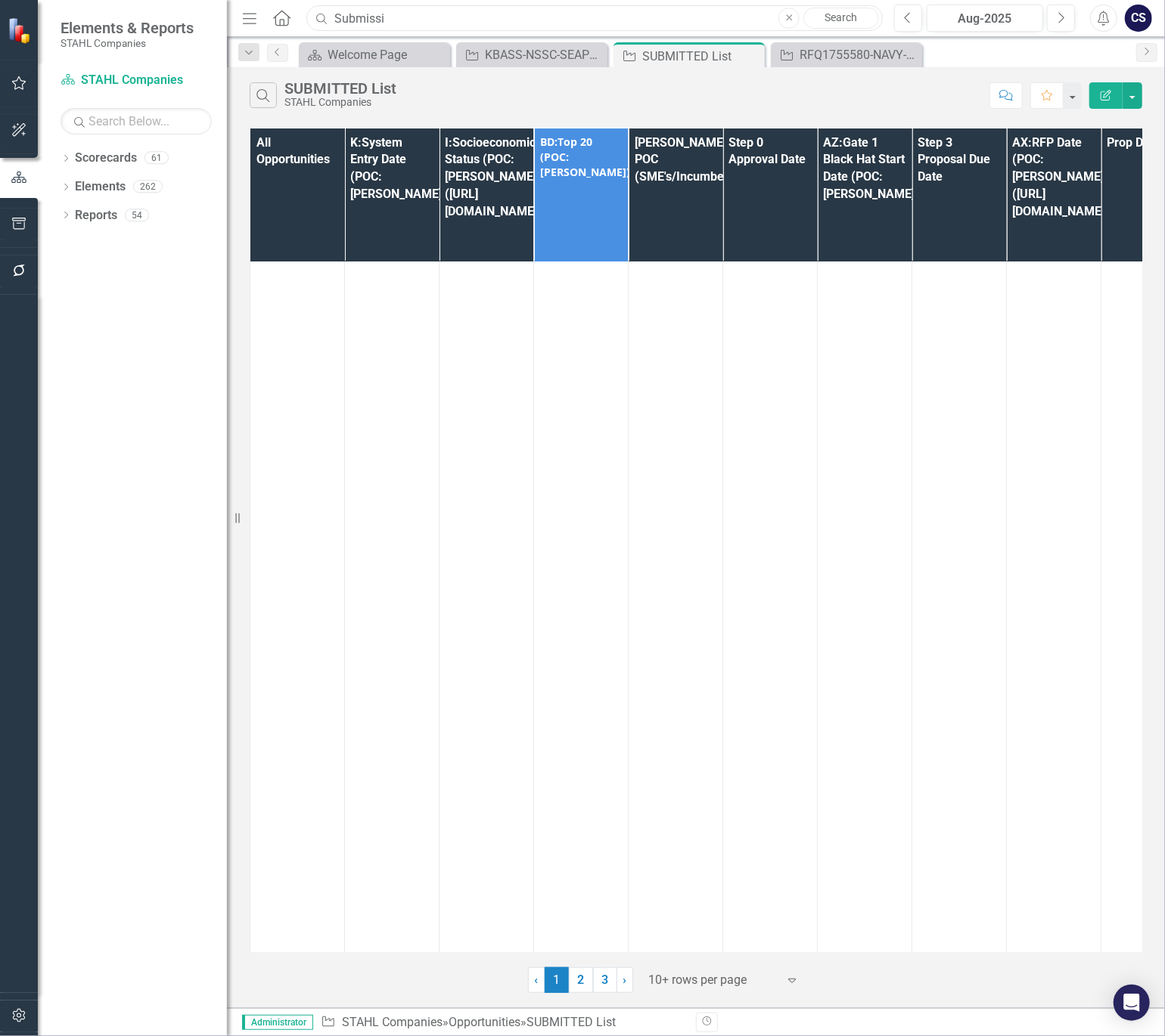
click at [412, 17] on input "Submissi" at bounding box center [594, 18] width 577 height 27
click at [239, 259] on div "All Opportunities K:System Entry Date (POC: [PERSON_NAME]) I:Socioeconomic Stat…" at bounding box center [695, 558] width 938 height 869
click at [97, 217] on link "Reports" at bounding box center [96, 216] width 43 height 18
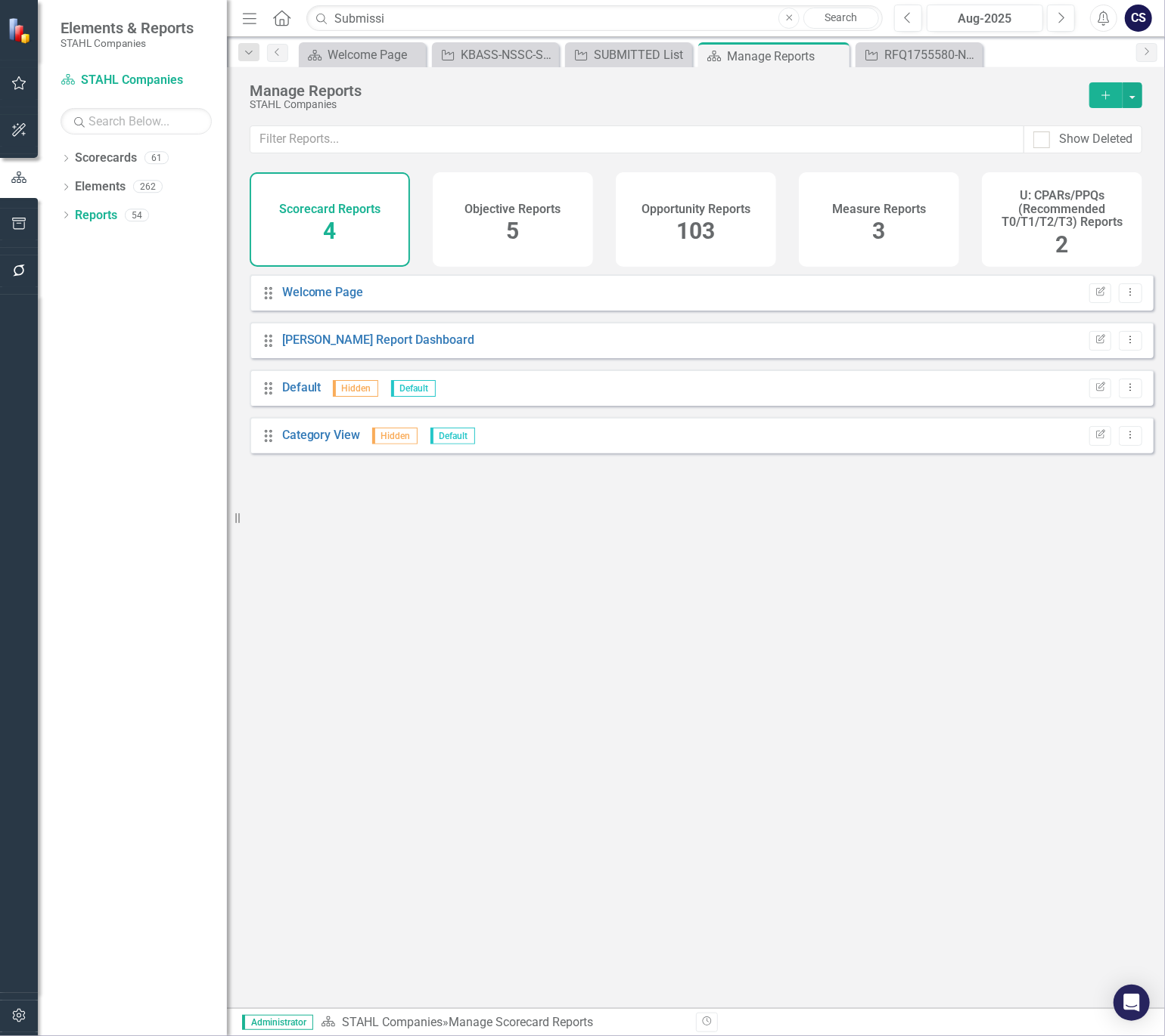
click at [681, 237] on span "103" at bounding box center [695, 230] width 39 height 27
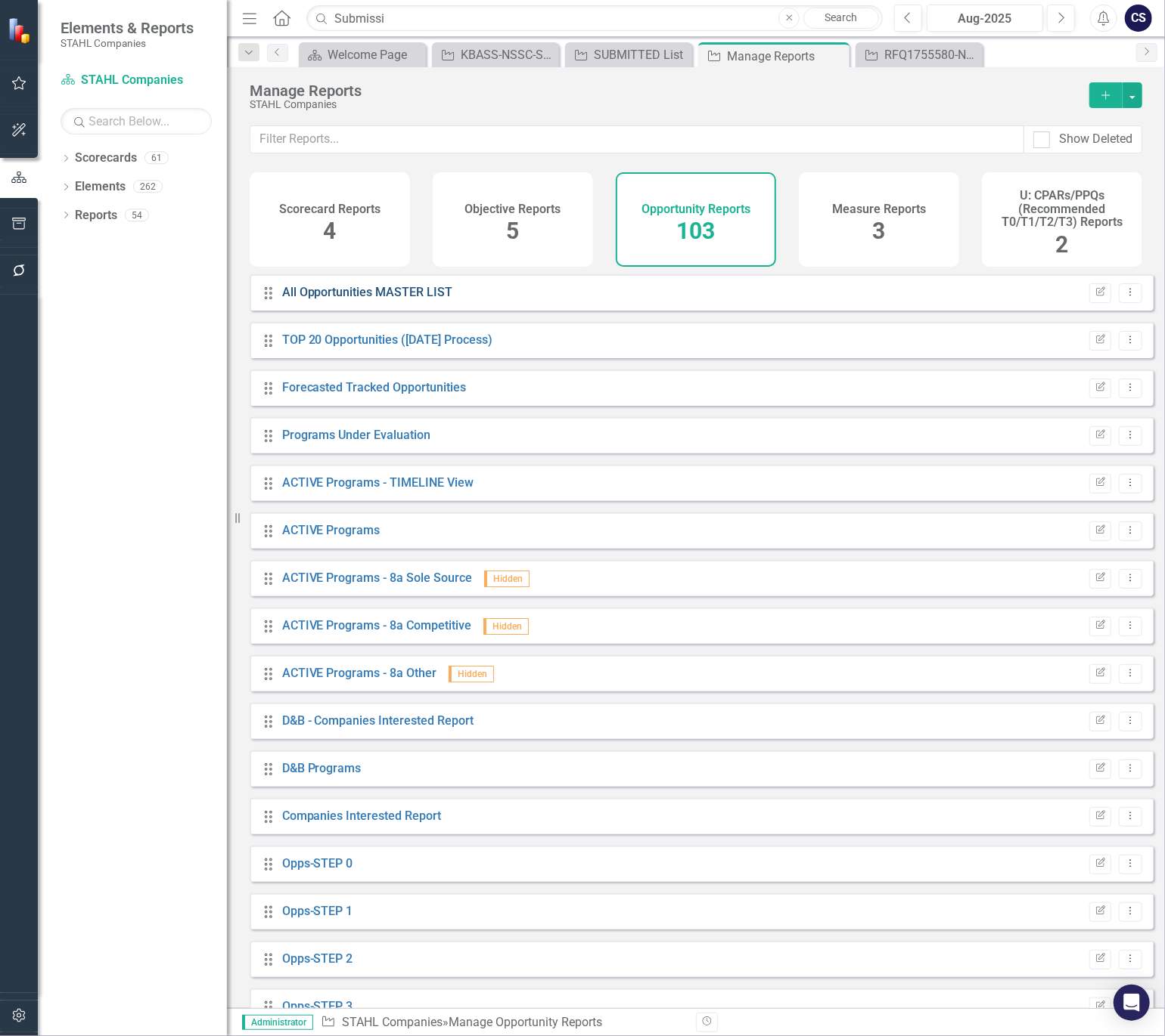
click at [397, 297] on link "All Opportunities MASTER LIST" at bounding box center [367, 292] width 171 height 15
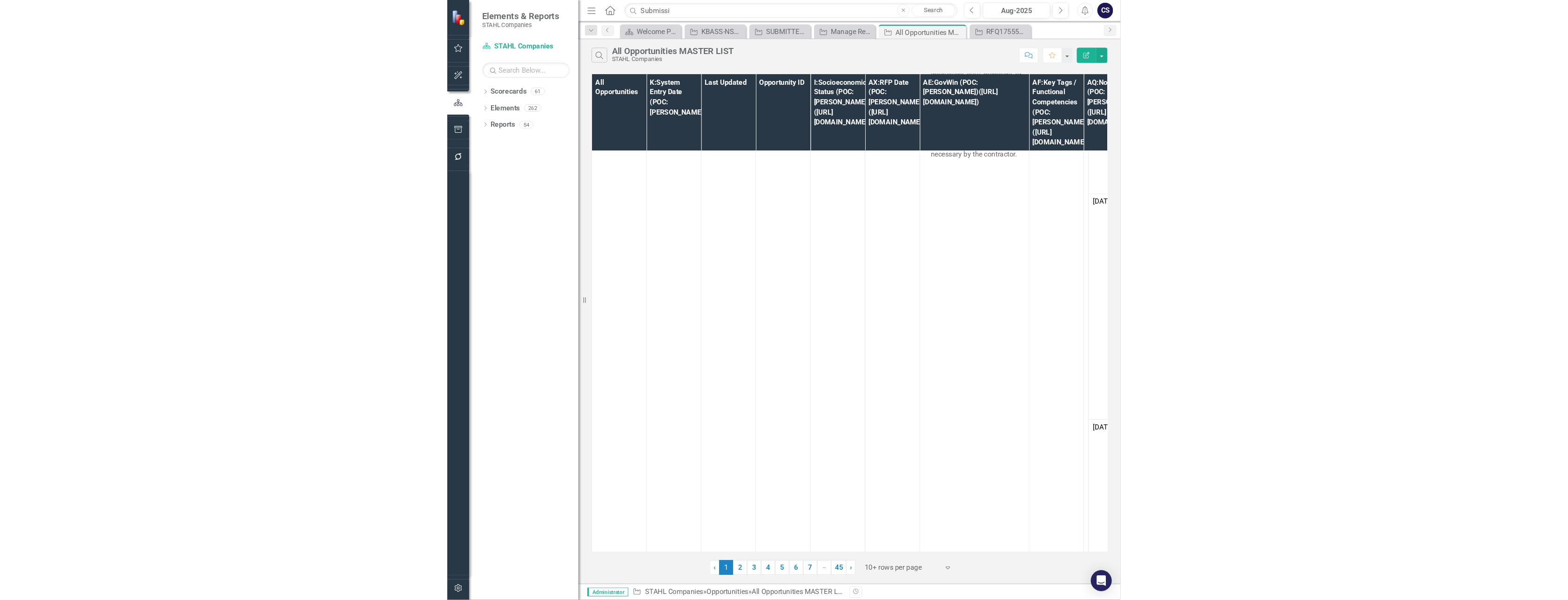
scroll to position [1530, 0]
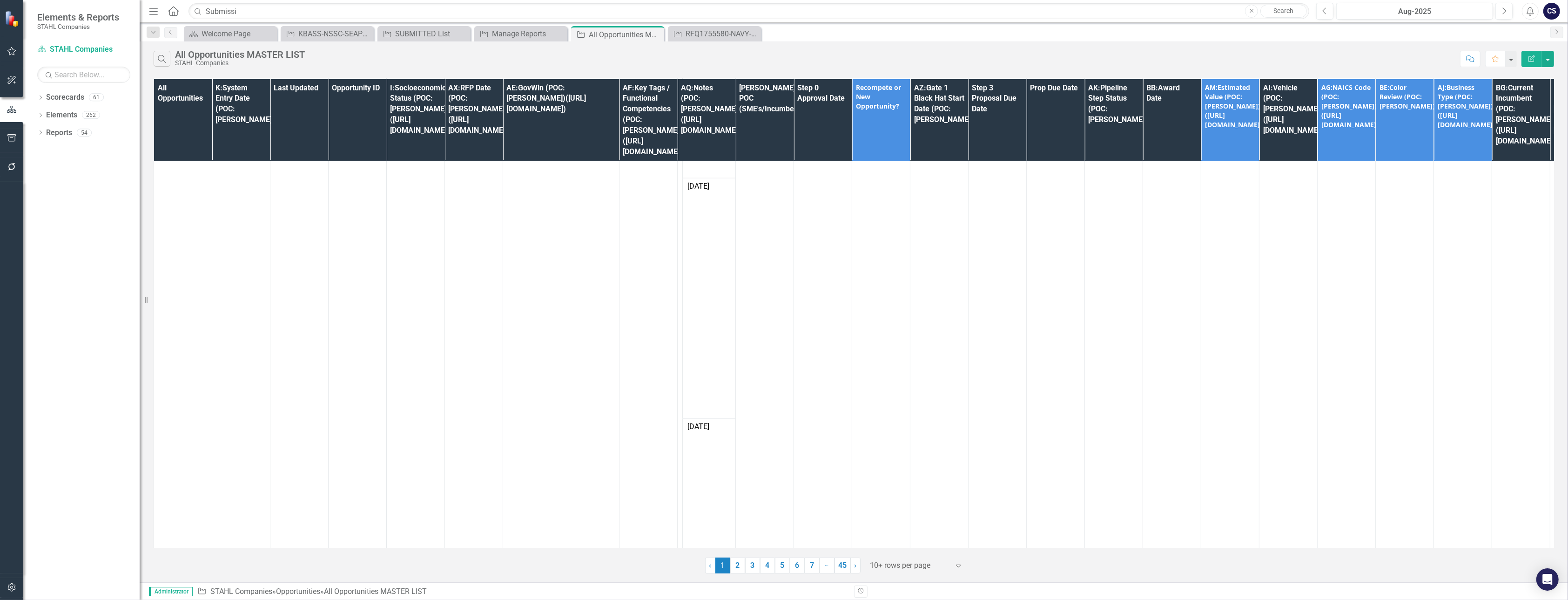
click at [716, 565] on div at bounding box center [910, 565] width 79 height 13
click at [716, 534] on div "100+ rows per page" at bounding box center [919, 534] width 88 height 11
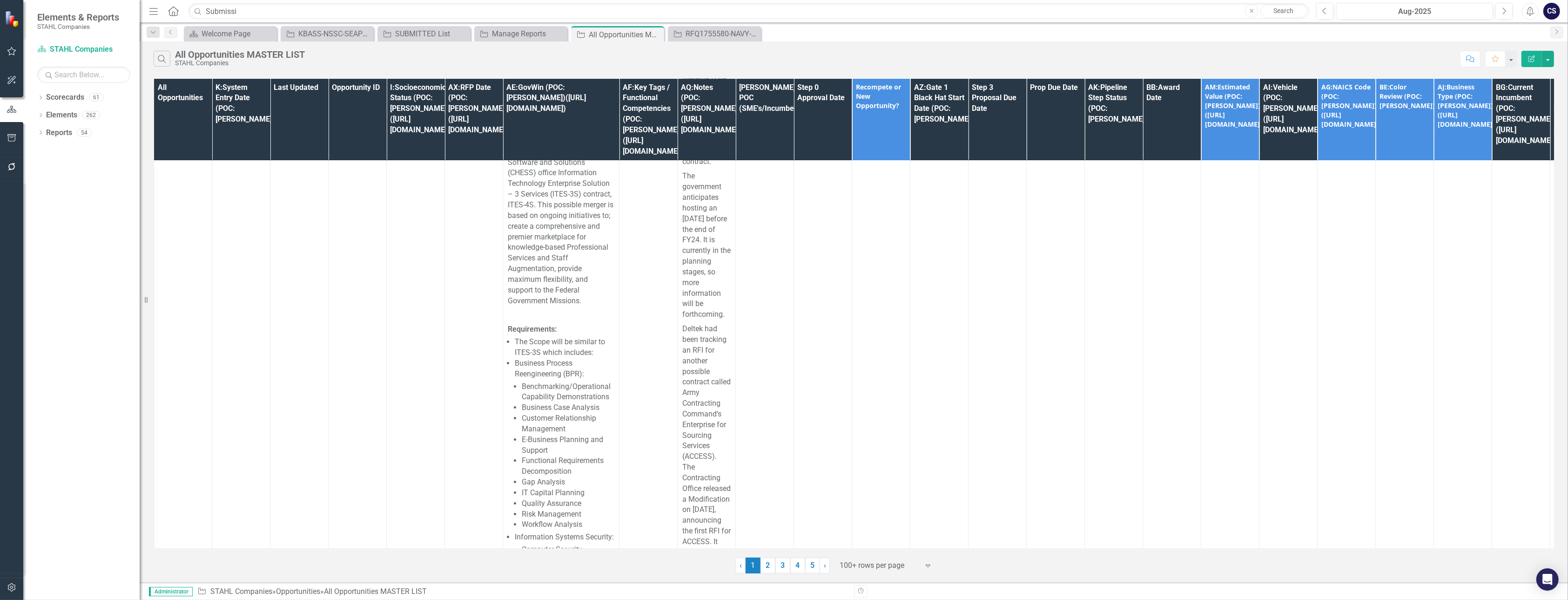
scroll to position [20684, 0]
click at [200, 125] on th "All Opportunities" at bounding box center [183, 119] width 58 height 82
click at [200, 125] on th "All Opportunities Sort Ascending" at bounding box center [183, 119] width 58 height 82
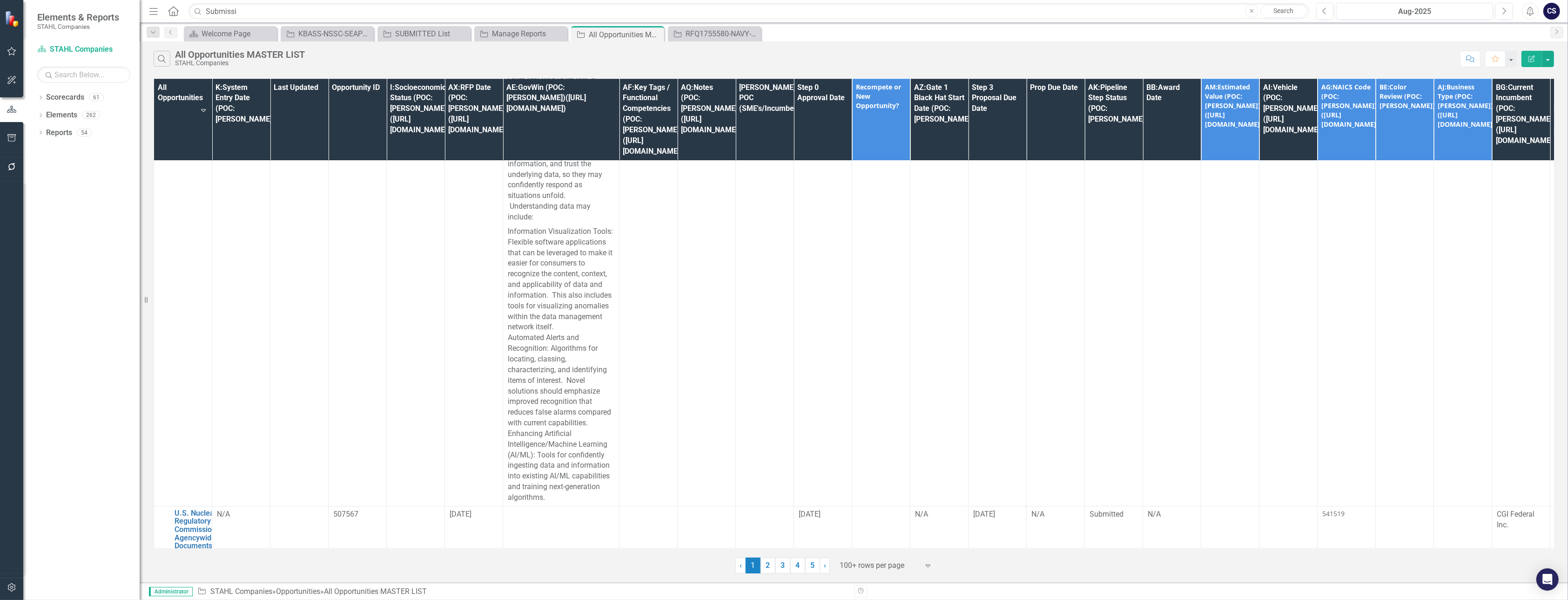
scroll to position [20865, 0]
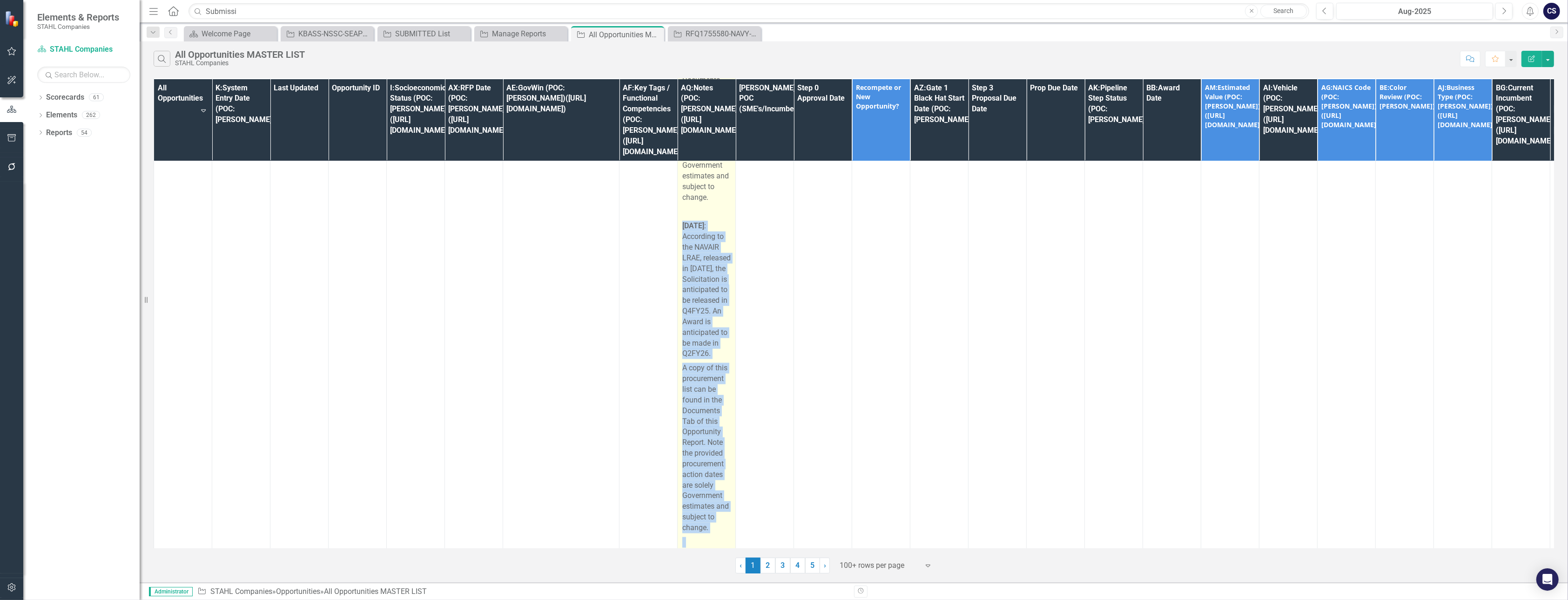
scroll to position [22405, 0]
drag, startPoint x: 709, startPoint y: 217, endPoint x: 678, endPoint y: 333, distance: 120.1
drag, startPoint x: 678, startPoint y: 333, endPoint x: 699, endPoint y: 345, distance: 24.2
drag, startPoint x: 699, startPoint y: 345, endPoint x: 691, endPoint y: 340, distance: 9.4
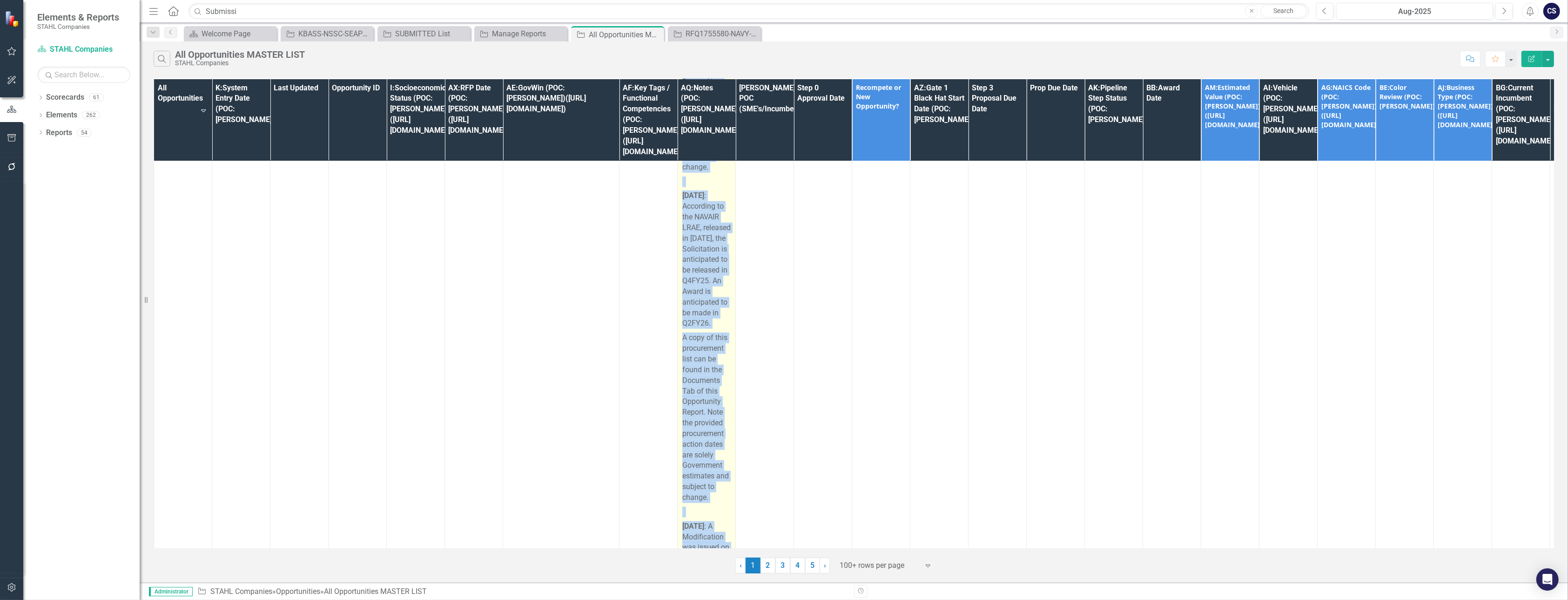
click at [691, 175] on p "A copy of this procurement list can be found in the Documents Tab of this Oppor…" at bounding box center [707, 88] width 49 height 174
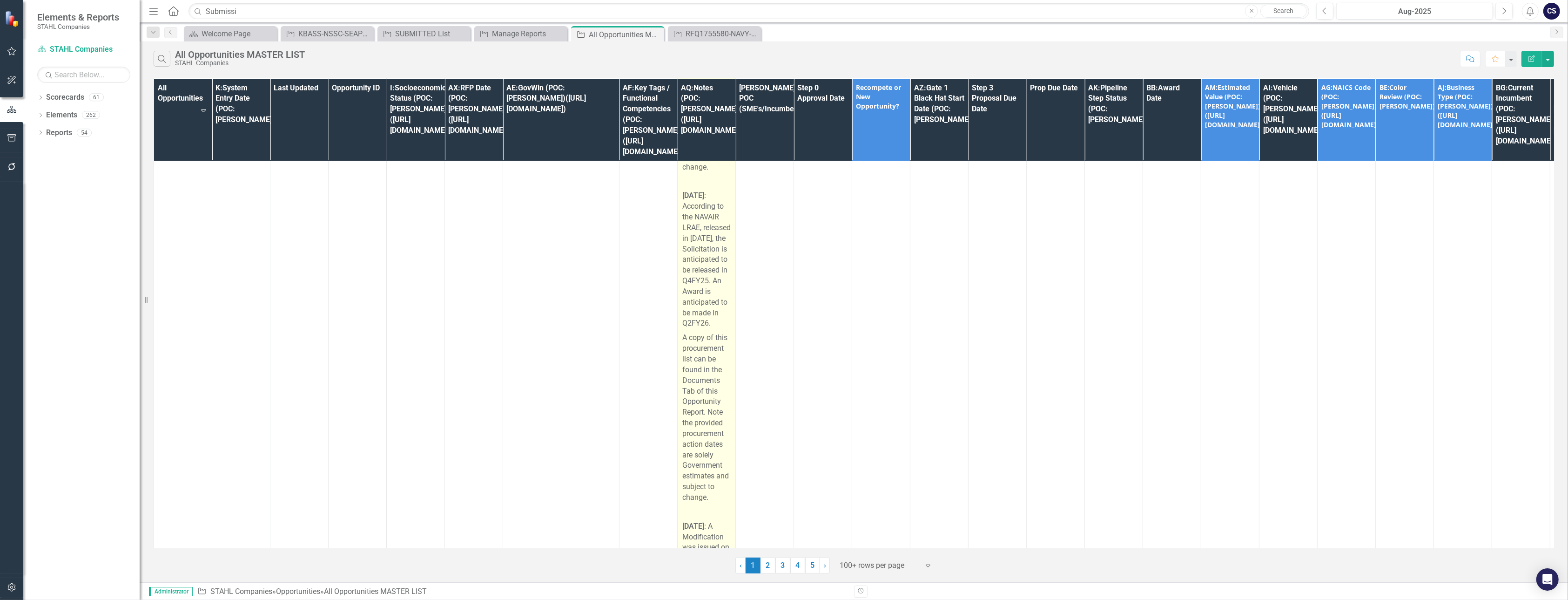
click at [691, 175] on p "A copy of this procurement list can be found in the Documents Tab of this Oppor…" at bounding box center [707, 88] width 49 height 174
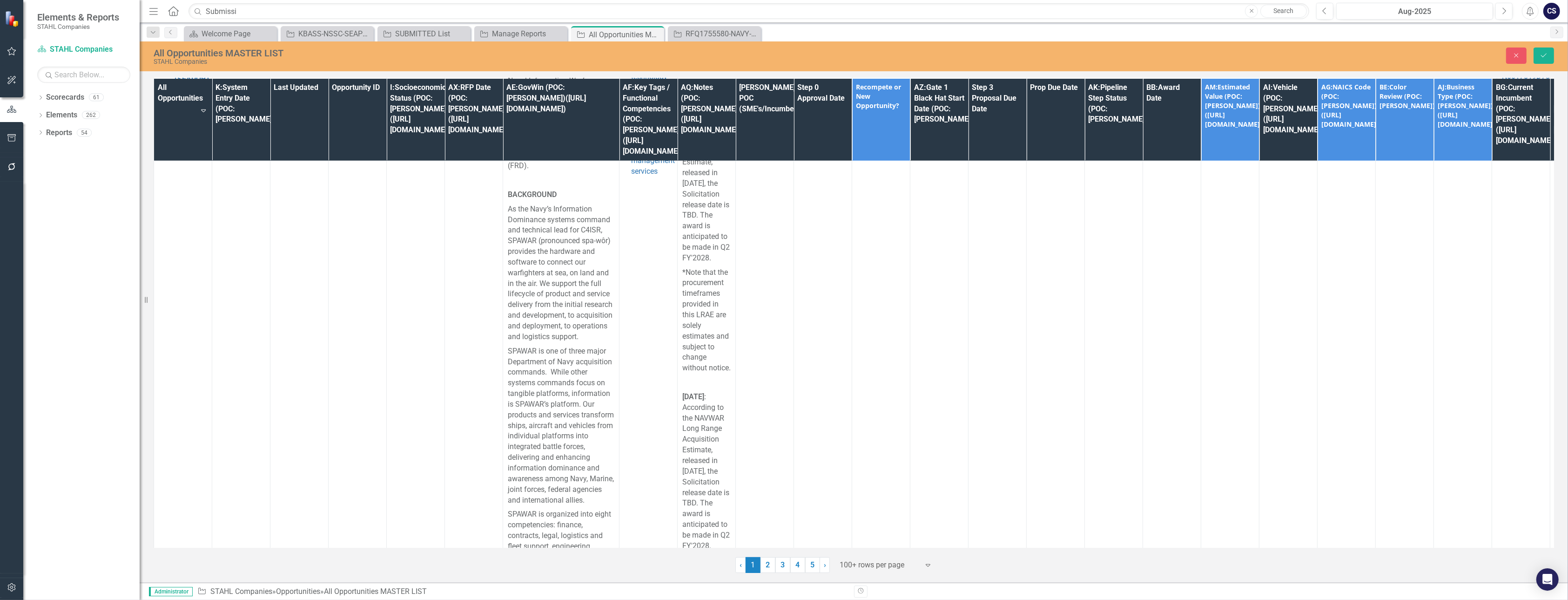
scroll to position [0, 0]
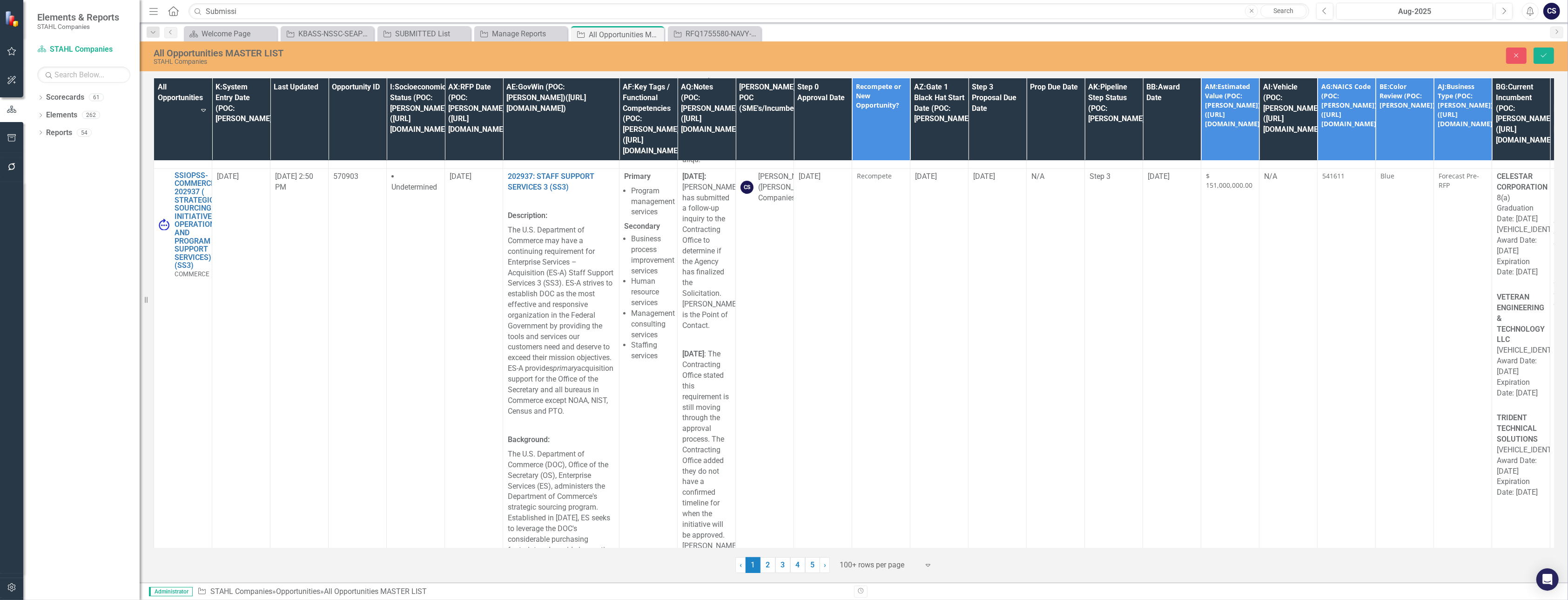
scroll to position [47097, 0]
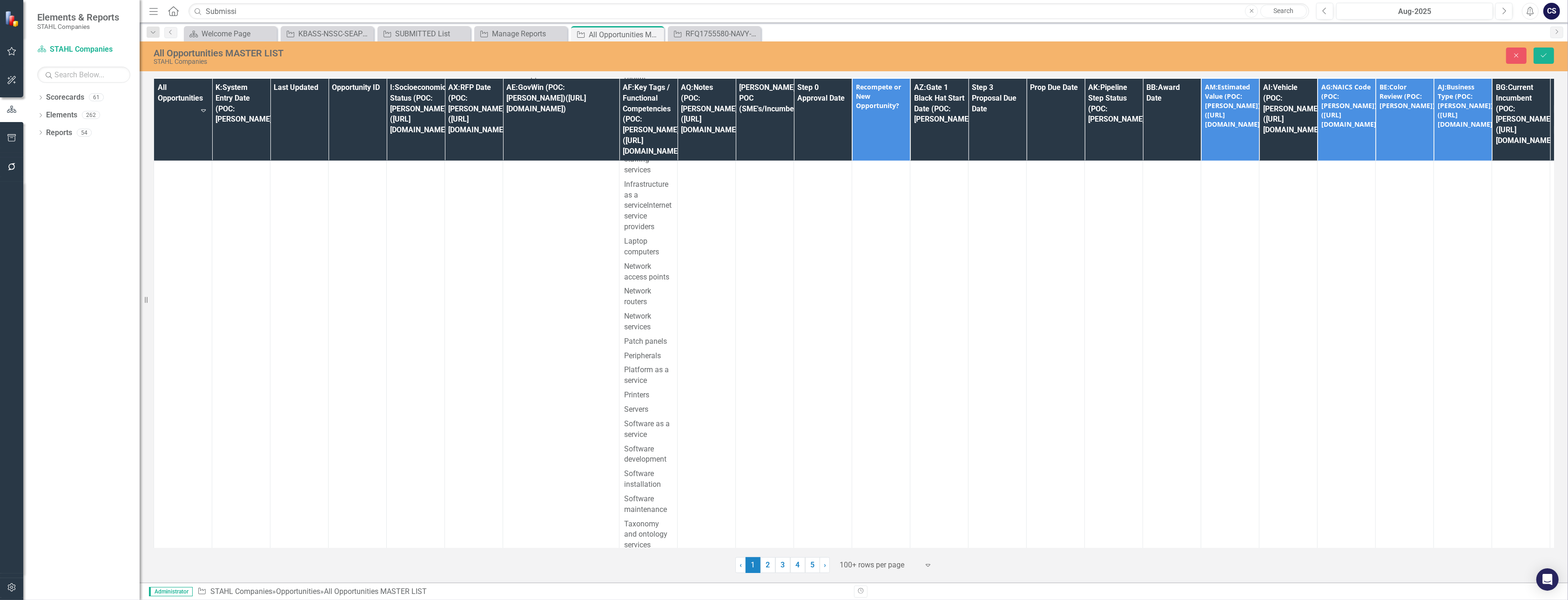
scroll to position [101443, 0]
